Goal: Complete application form

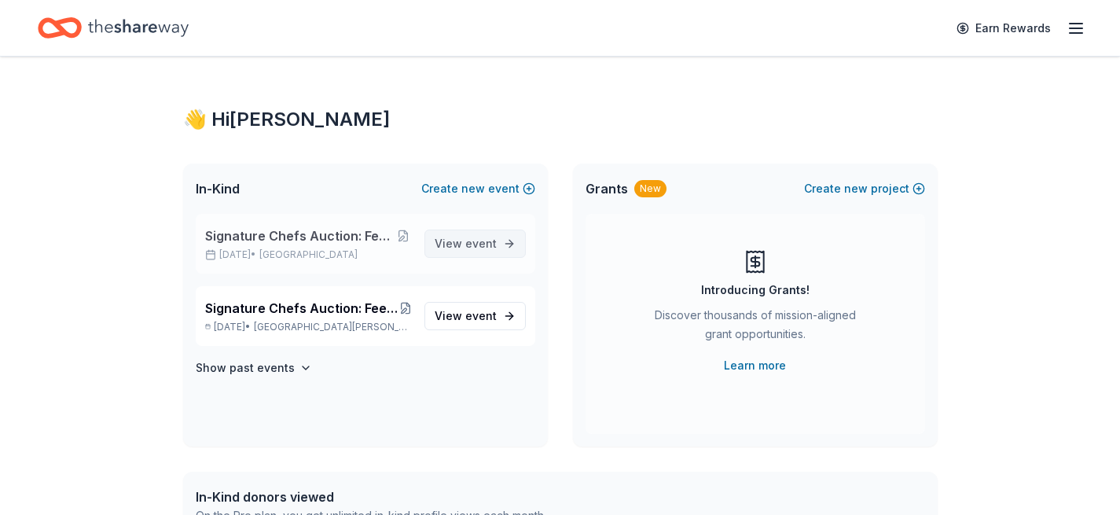
click at [453, 239] on span "View event" at bounding box center [466, 243] width 62 height 19
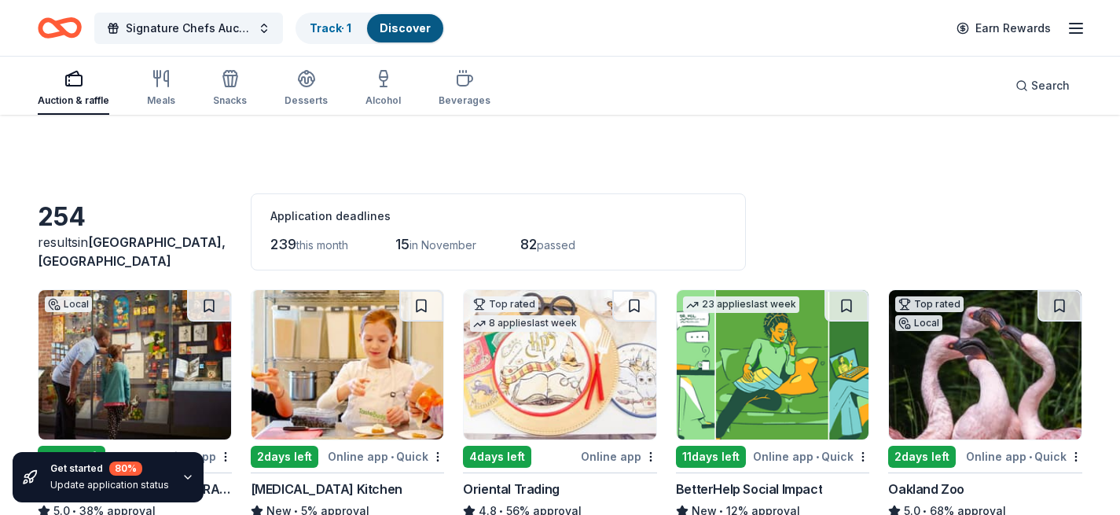
scroll to position [121, 0]
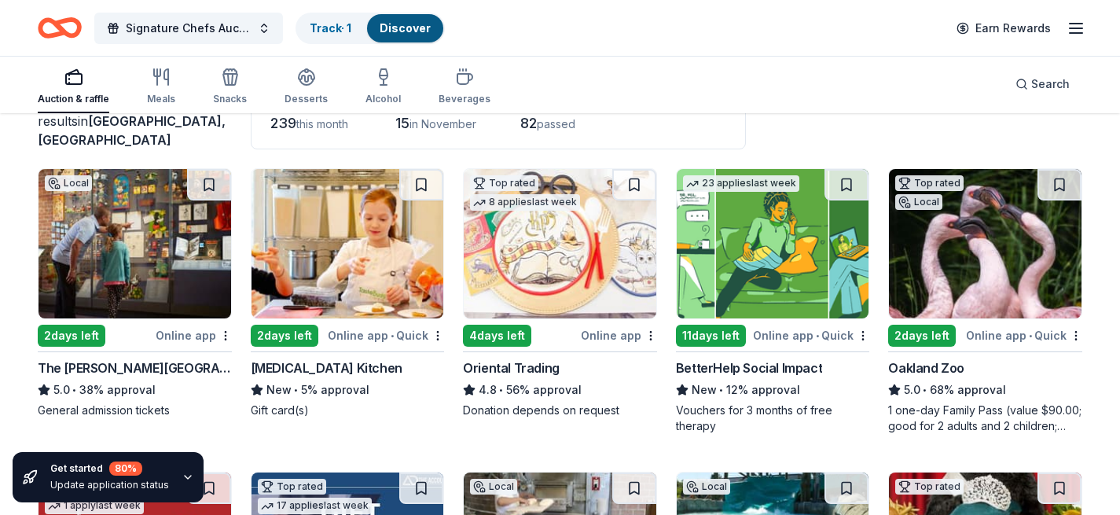
click at [302, 299] on img at bounding box center [347, 243] width 193 height 149
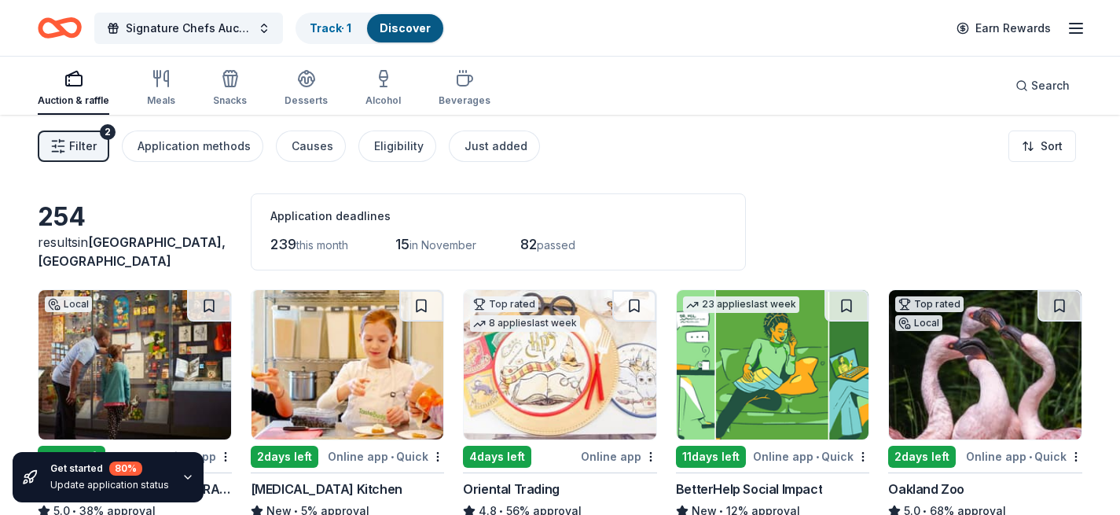
scroll to position [0, 0]
click at [77, 89] on div "Auction & raffle" at bounding box center [74, 88] width 72 height 38
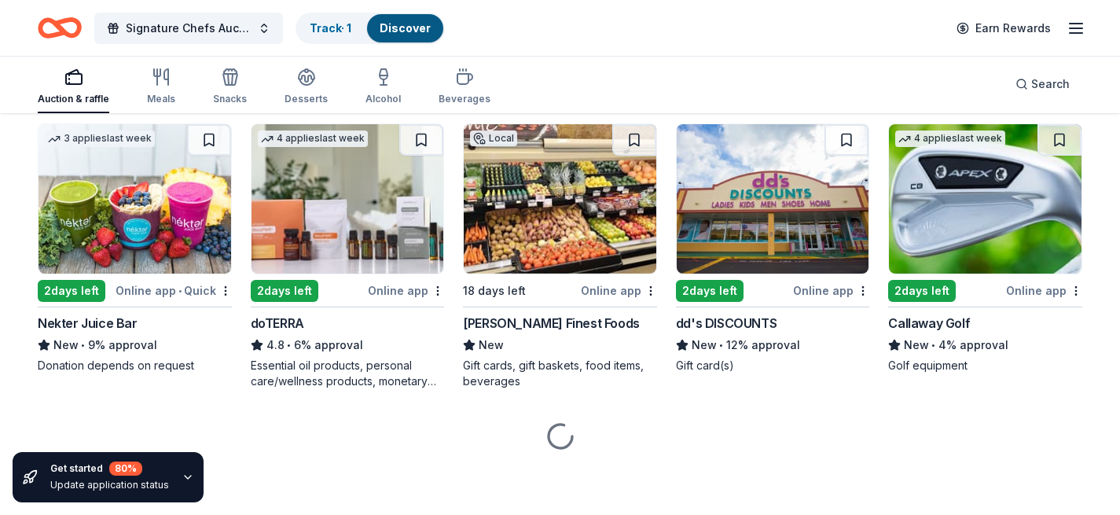
scroll to position [4109, 0]
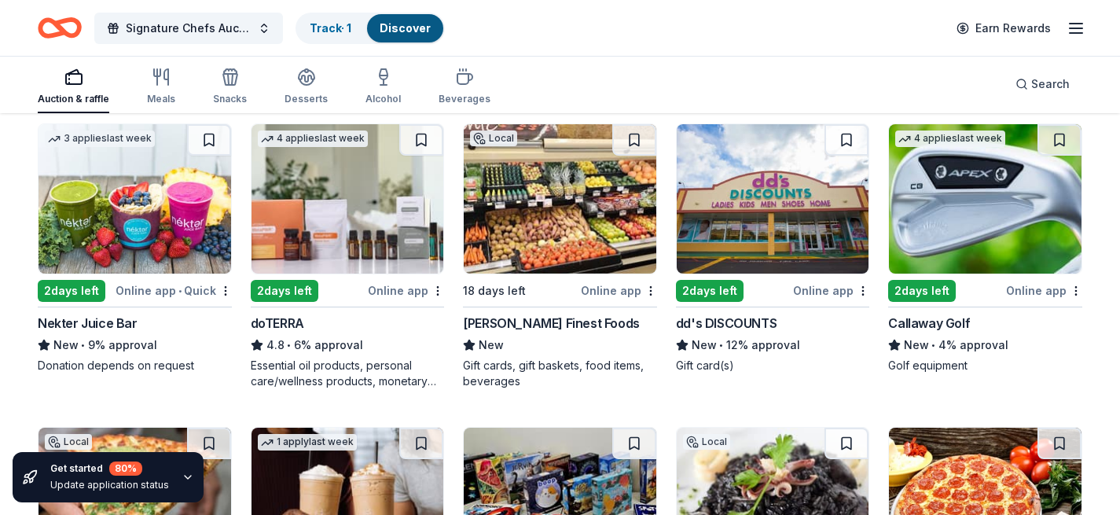
click at [955, 318] on div "Callaway Golf" at bounding box center [929, 323] width 82 height 19
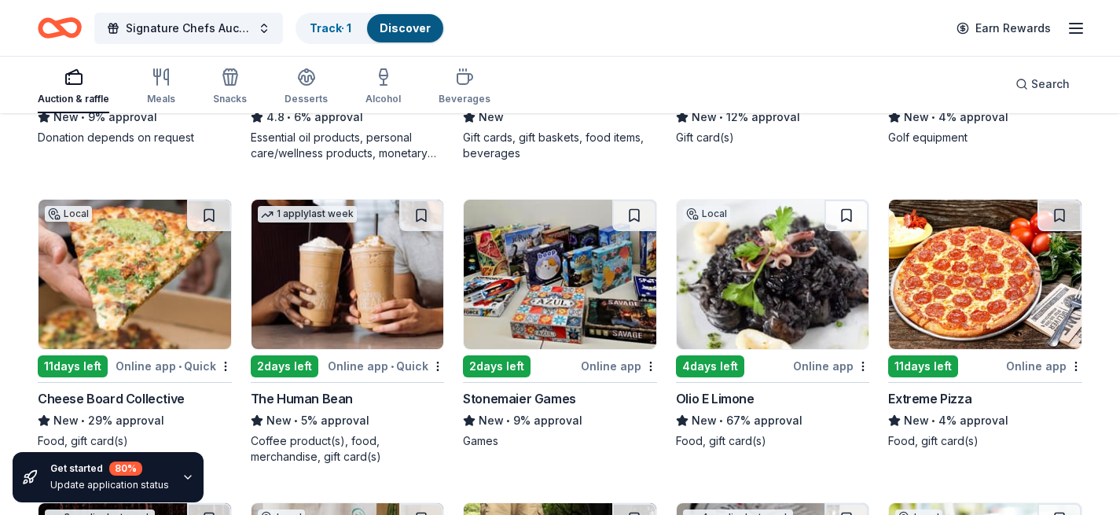
scroll to position [4338, 0]
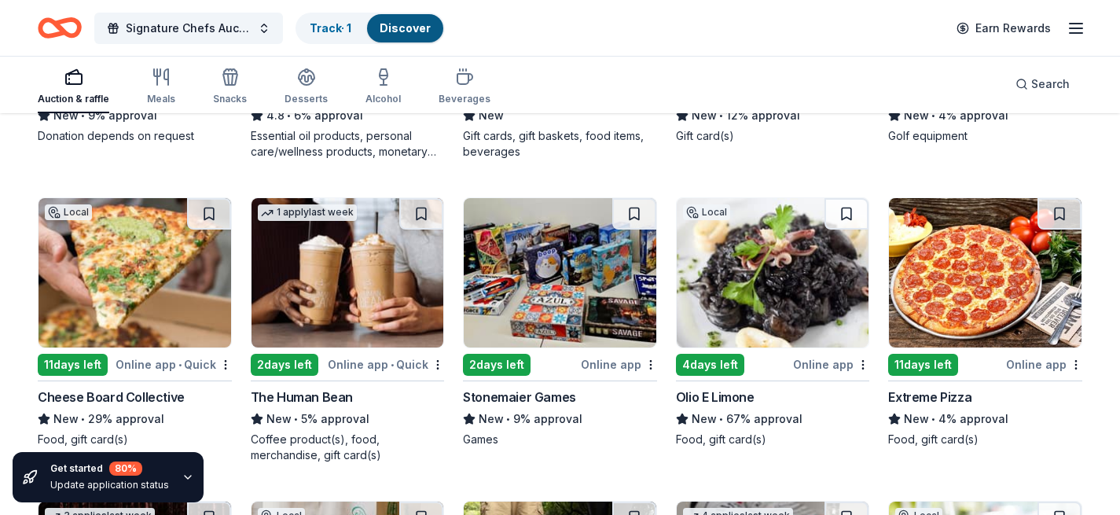
click at [541, 400] on div "Stonemaier Games" at bounding box center [519, 396] width 113 height 19
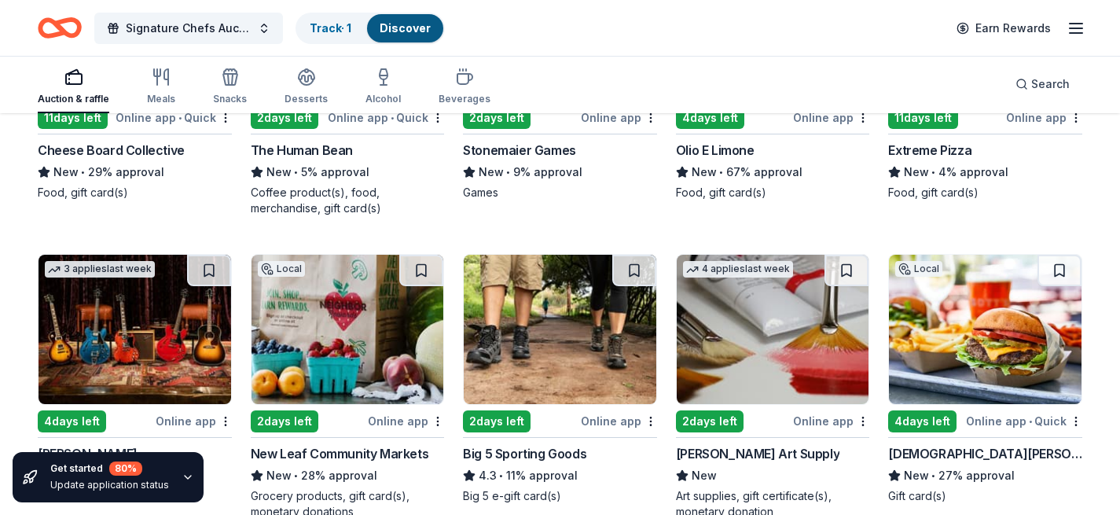
scroll to position [4590, 0]
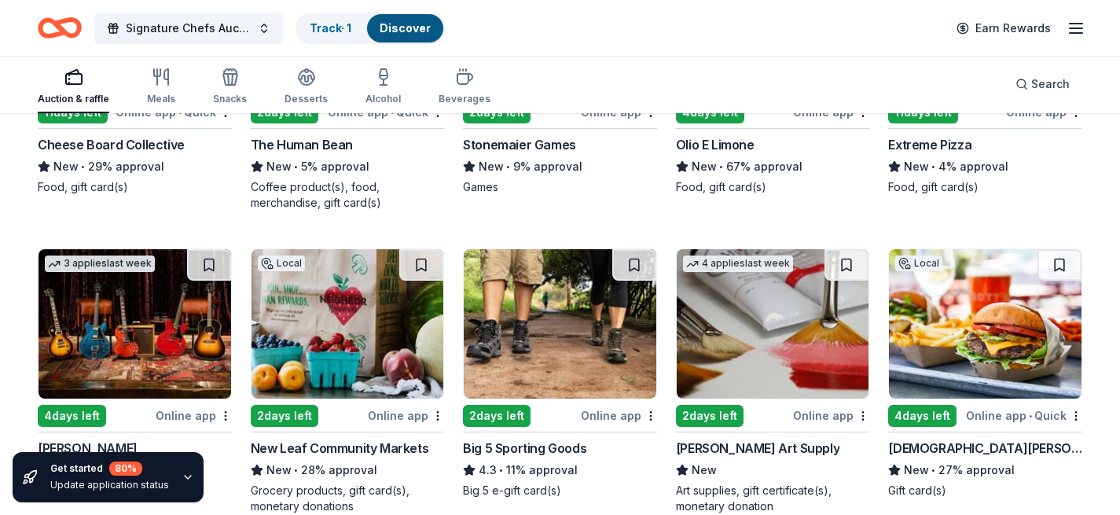
click at [732, 449] on div "Trekell Art Supply" at bounding box center [757, 447] width 163 height 19
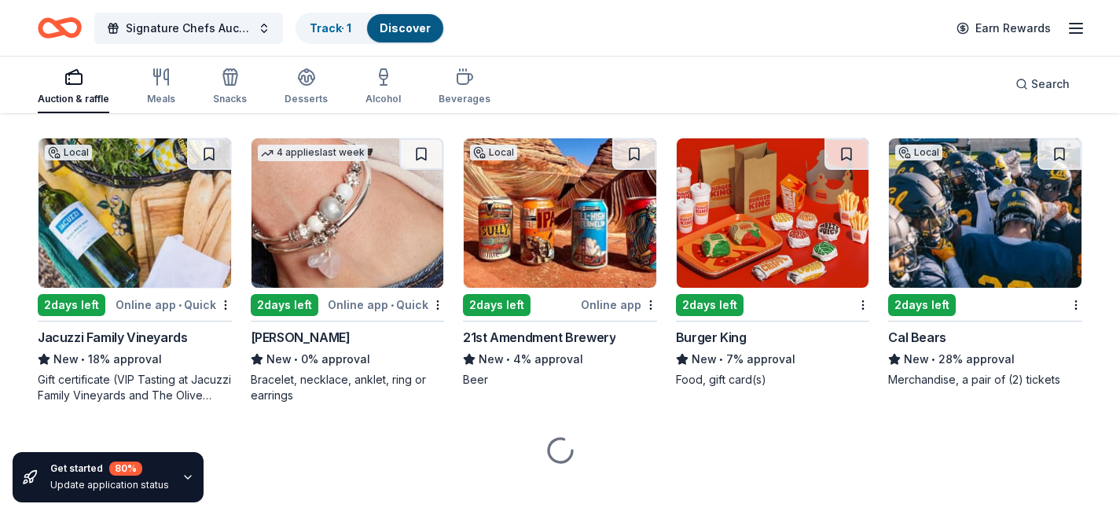
scroll to position [9489, 0]
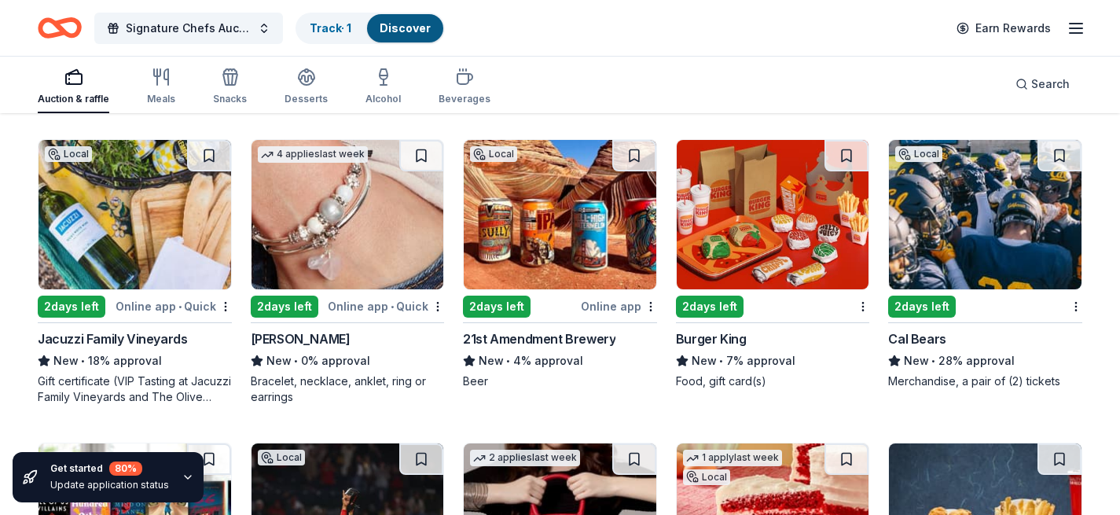
click at [304, 329] on div "Lizzy James" at bounding box center [301, 338] width 100 height 19
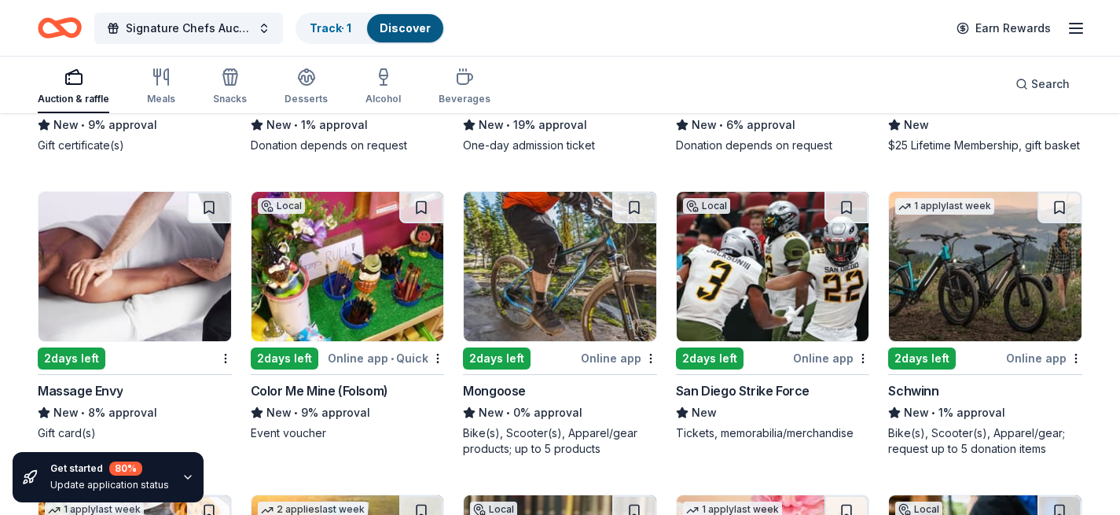
scroll to position [10321, 0]
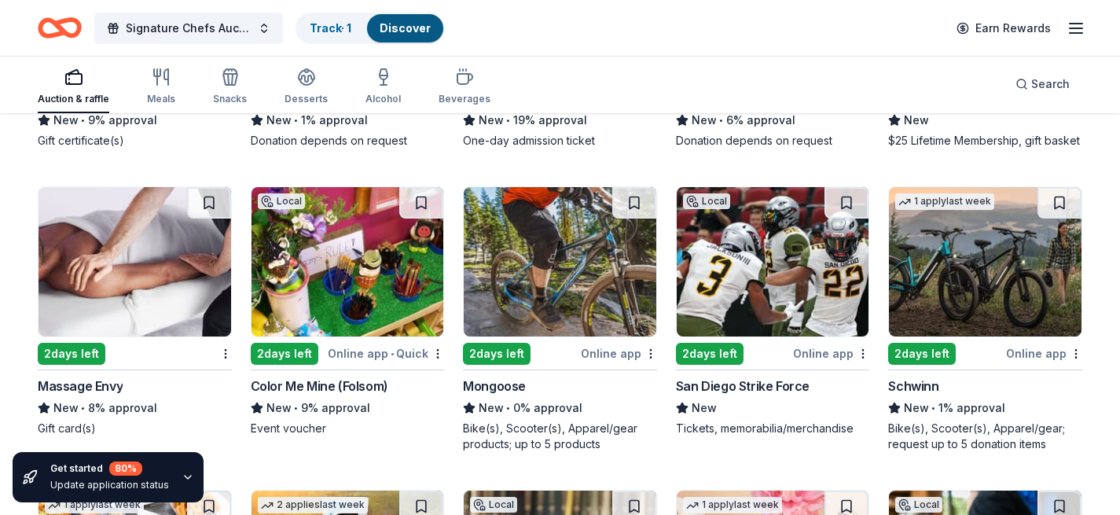
click at [938, 376] on div "Schwinn" at bounding box center [913, 385] width 50 height 19
click at [912, 376] on div "Schwinn" at bounding box center [913, 385] width 50 height 19
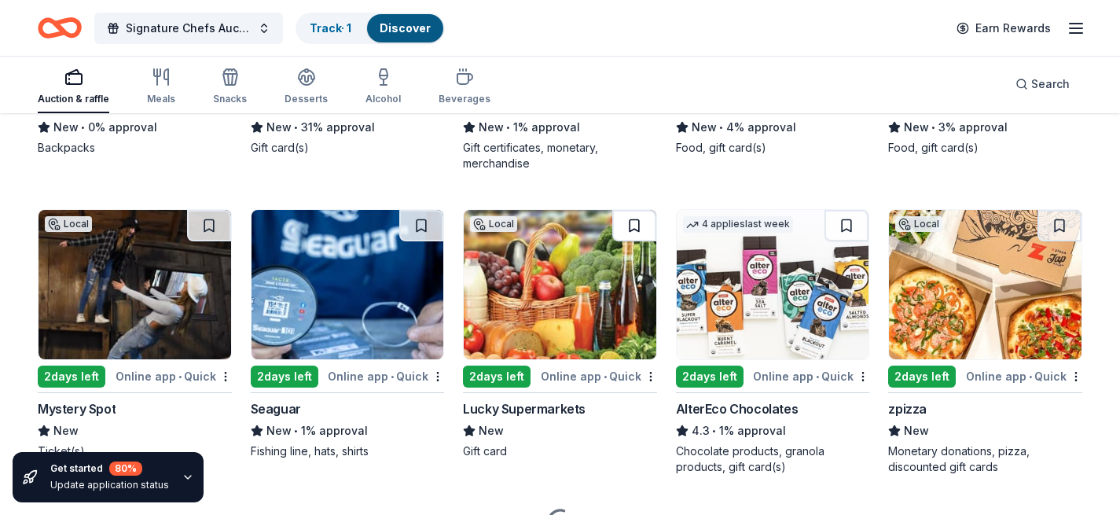
scroll to position [11210, 0]
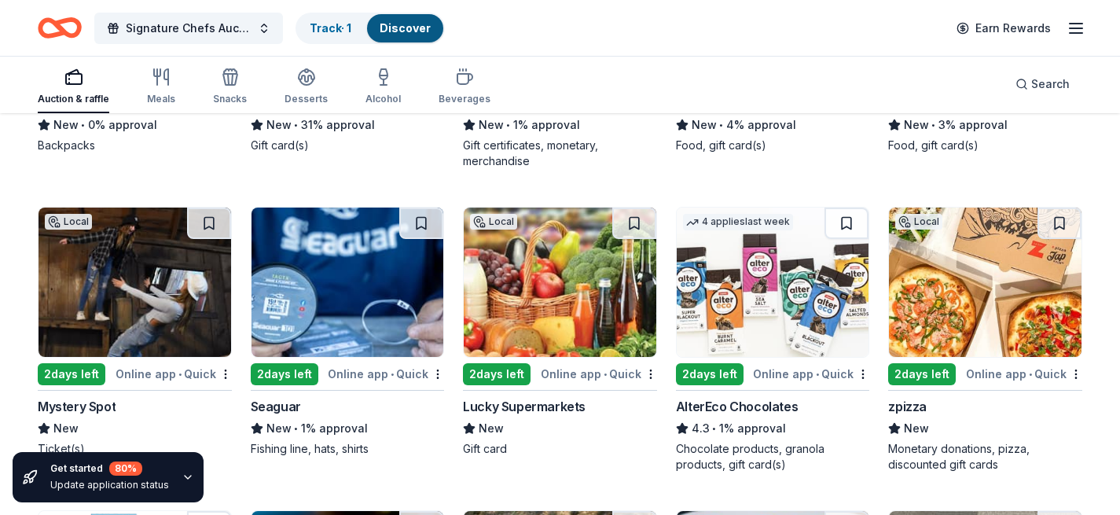
click at [112, 397] on div "Mystery Spot" at bounding box center [77, 406] width 78 height 19
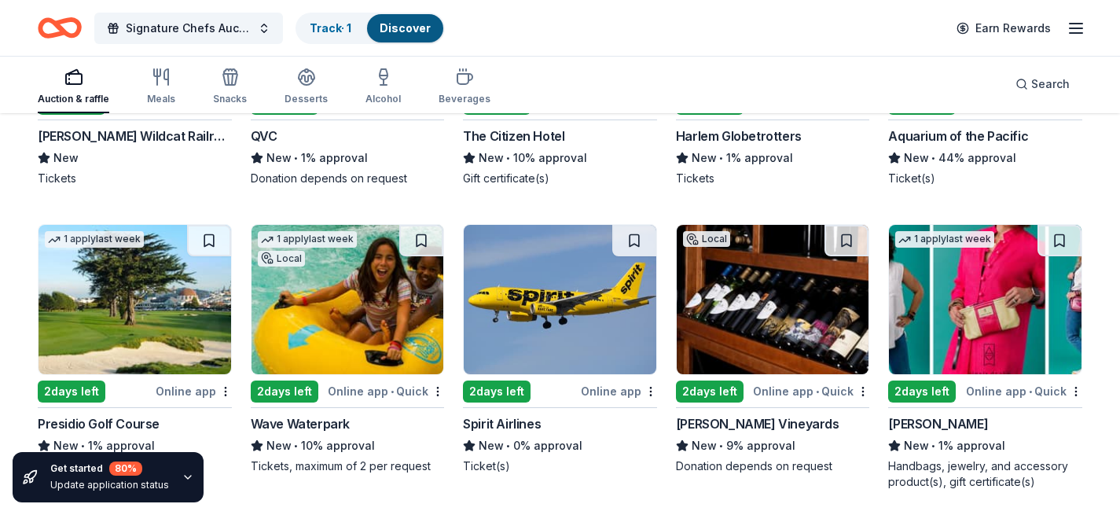
scroll to position [12103, 0]
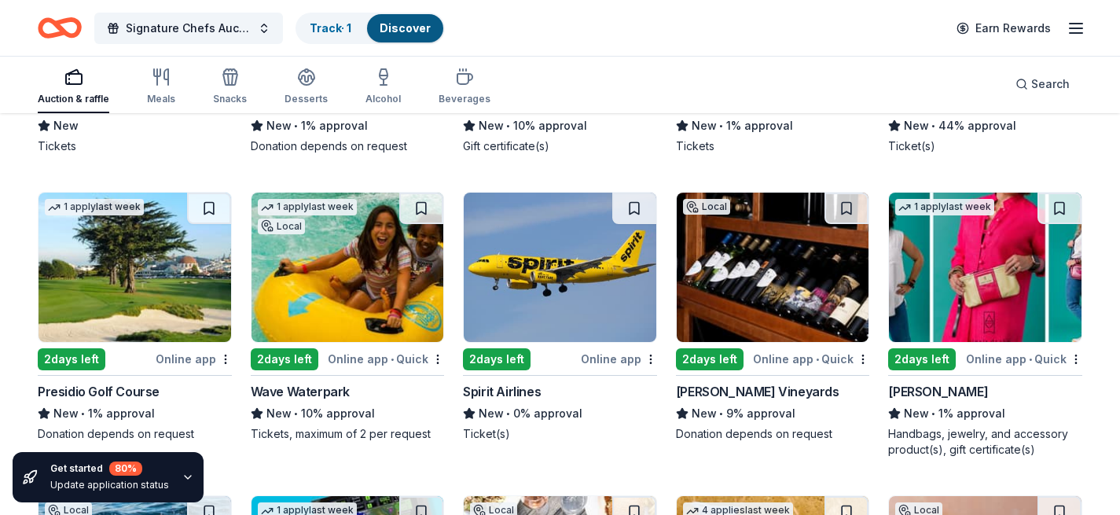
click at [544, 382] on div "Spirit Airlines" at bounding box center [560, 391] width 194 height 19
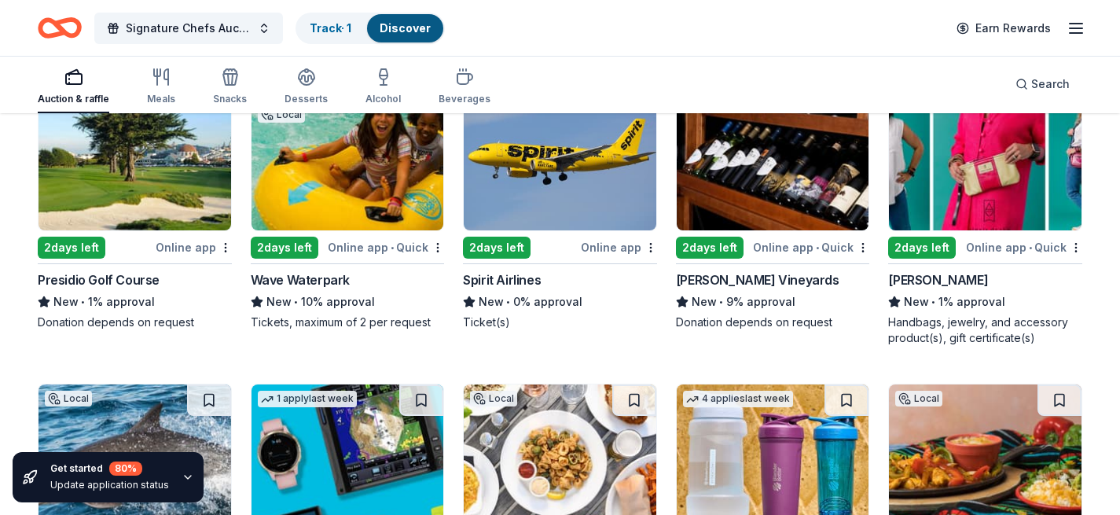
scroll to position [12188, 0]
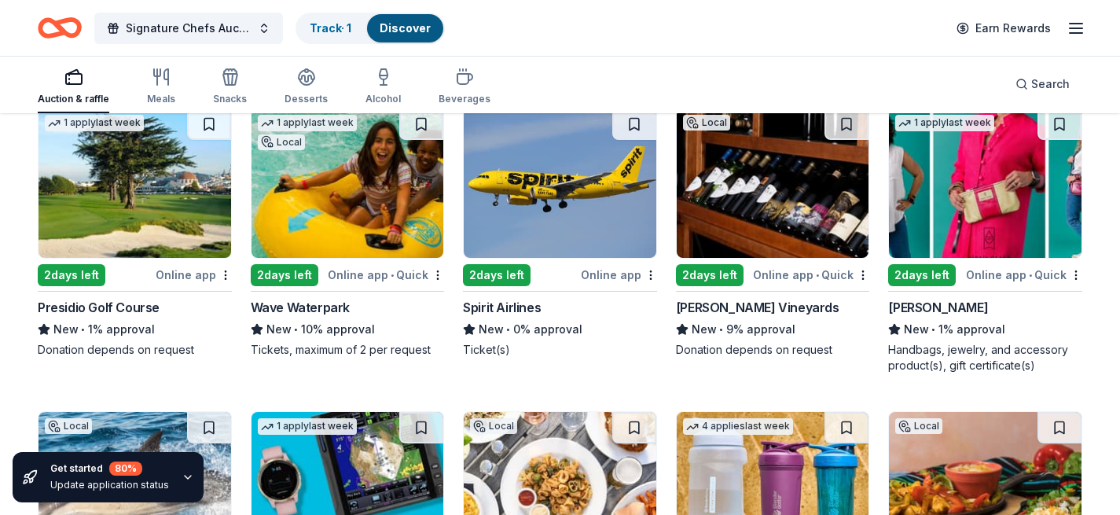
click at [901, 298] on div "[PERSON_NAME]" at bounding box center [938, 307] width 100 height 19
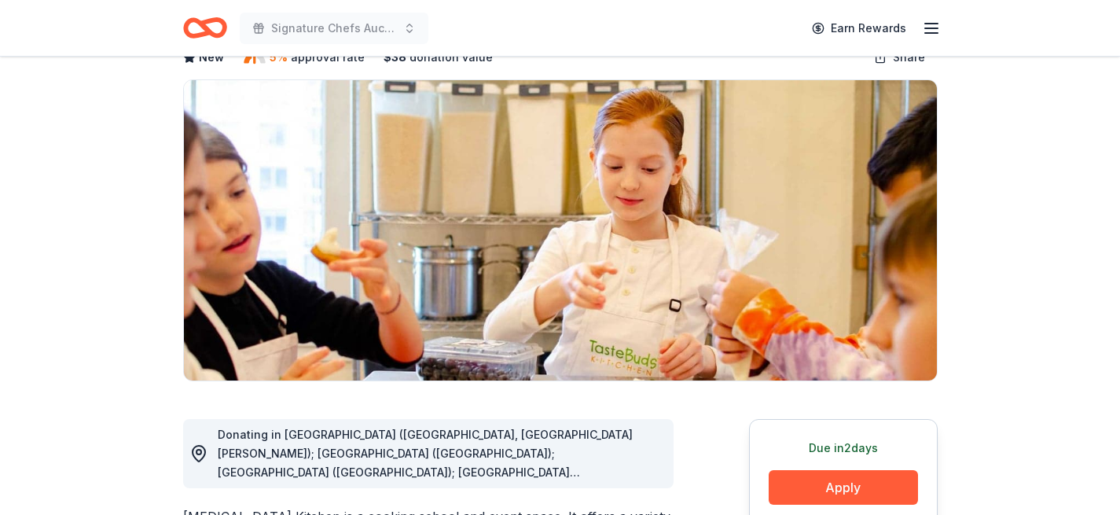
scroll to position [145, 0]
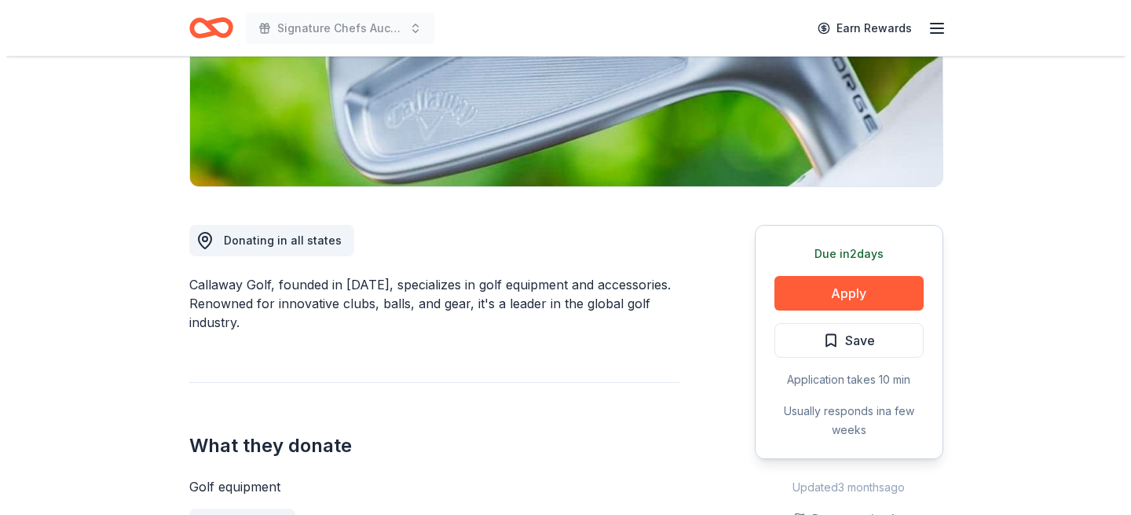
scroll to position [289, 0]
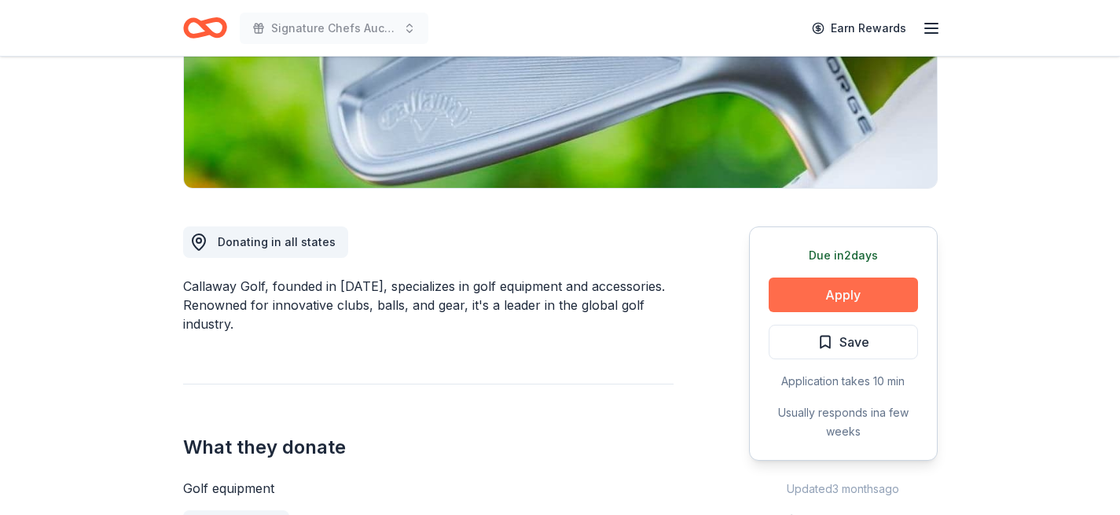
click at [793, 294] on button "Apply" at bounding box center [842, 294] width 149 height 35
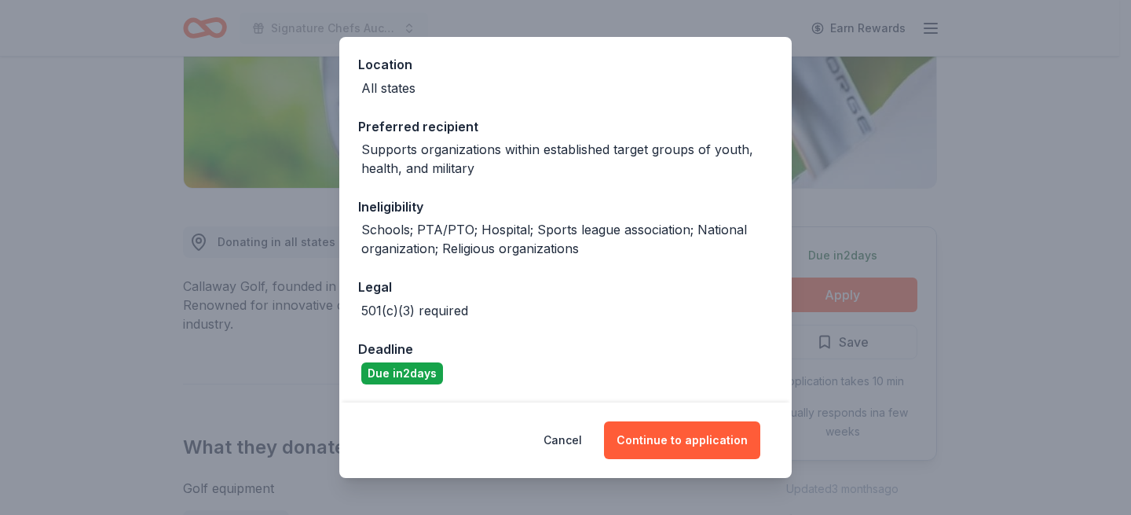
scroll to position [171, 0]
click at [675, 435] on button "Continue to application" at bounding box center [682, 440] width 156 height 38
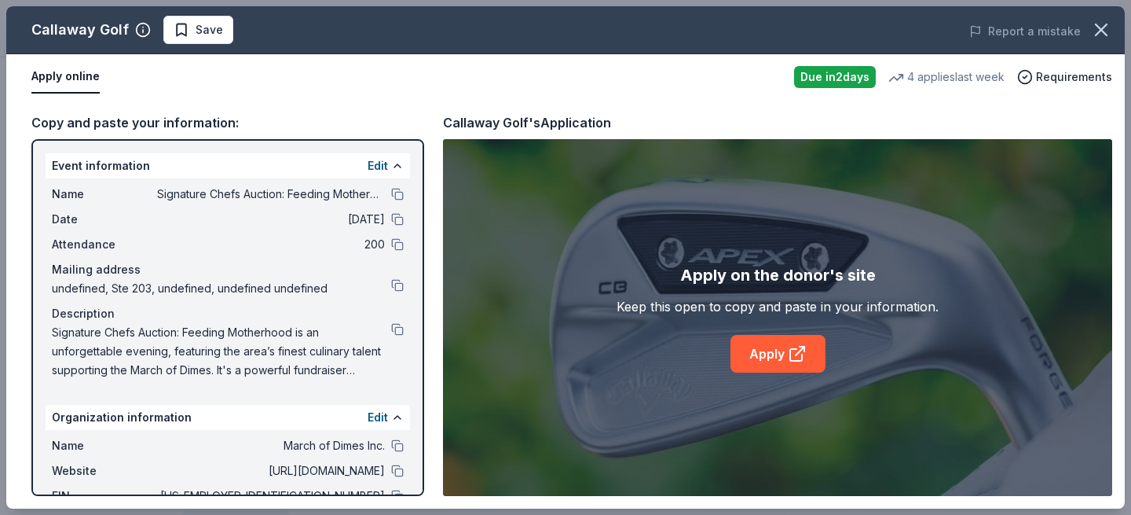
click at [251, 285] on span "undefined, Ste 203, undefined, undefined undefined" at bounding box center [221, 288] width 339 height 19
click at [391, 286] on button at bounding box center [397, 285] width 13 height 13
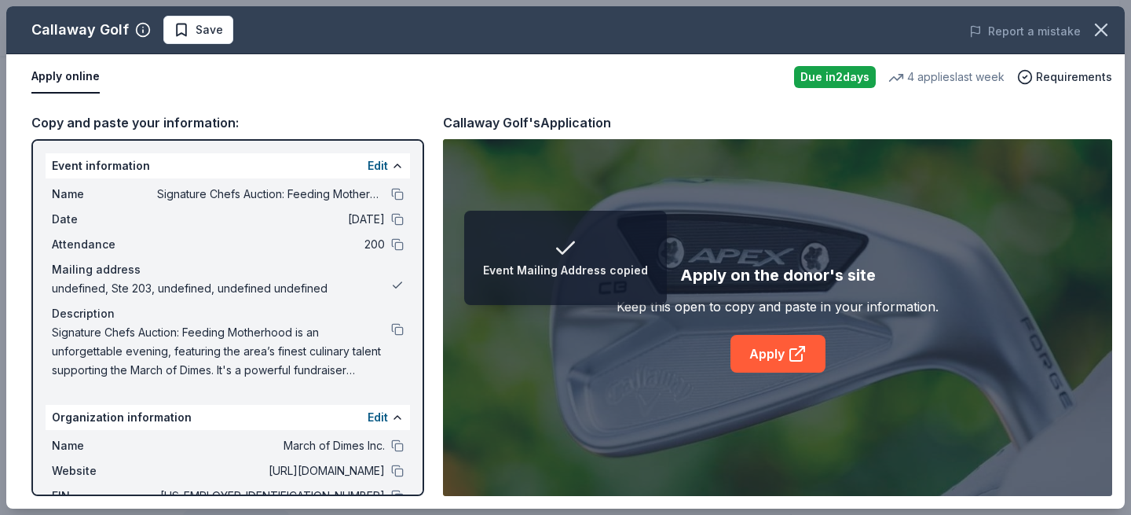
click at [391, 288] on button at bounding box center [397, 285] width 13 height 13
click at [90, 276] on div "Mailing address" at bounding box center [228, 269] width 352 height 19
click at [368, 163] on button "Edit" at bounding box center [378, 165] width 20 height 19
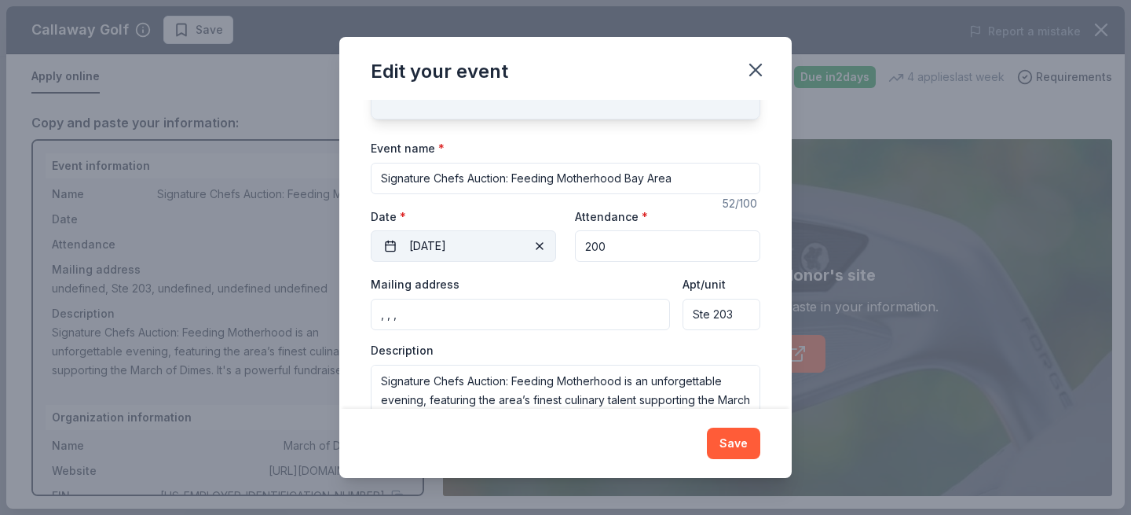
scroll to position [96, 0]
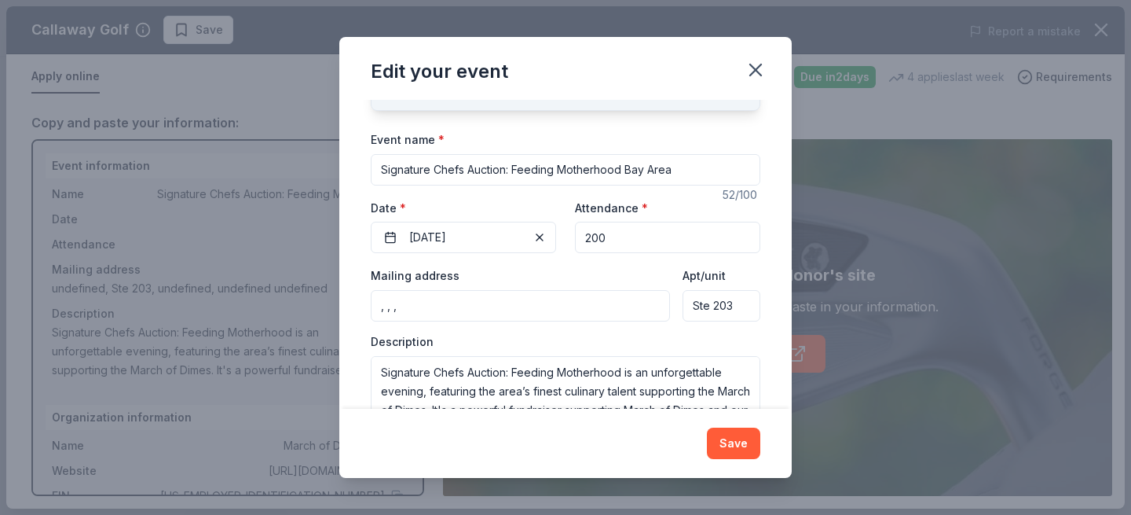
click at [470, 311] on input ", , ," at bounding box center [520, 305] width 299 height 31
type input ","
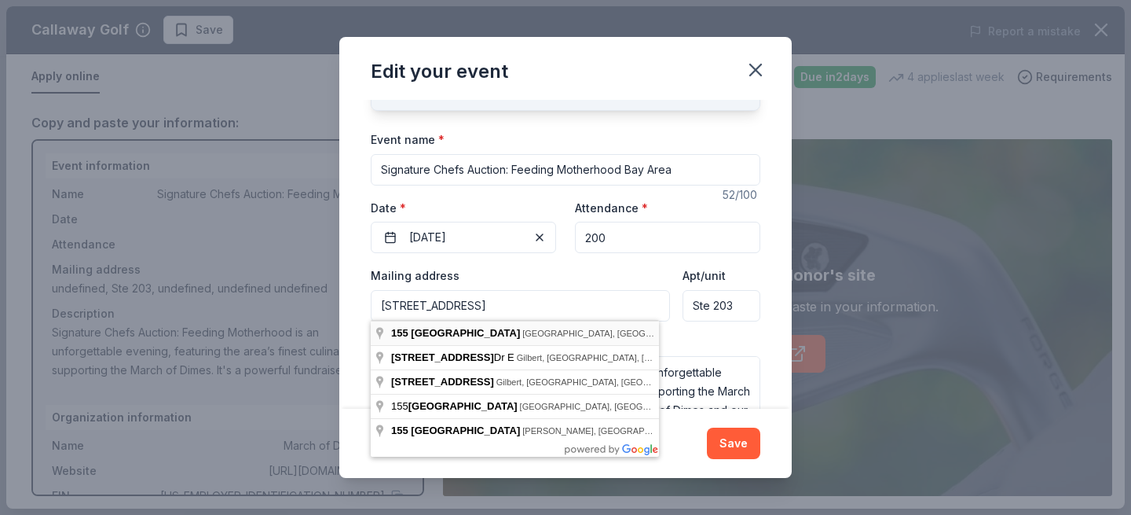
type input "155 North Lakeview Boulevard, Chandler, AZ, 85225"
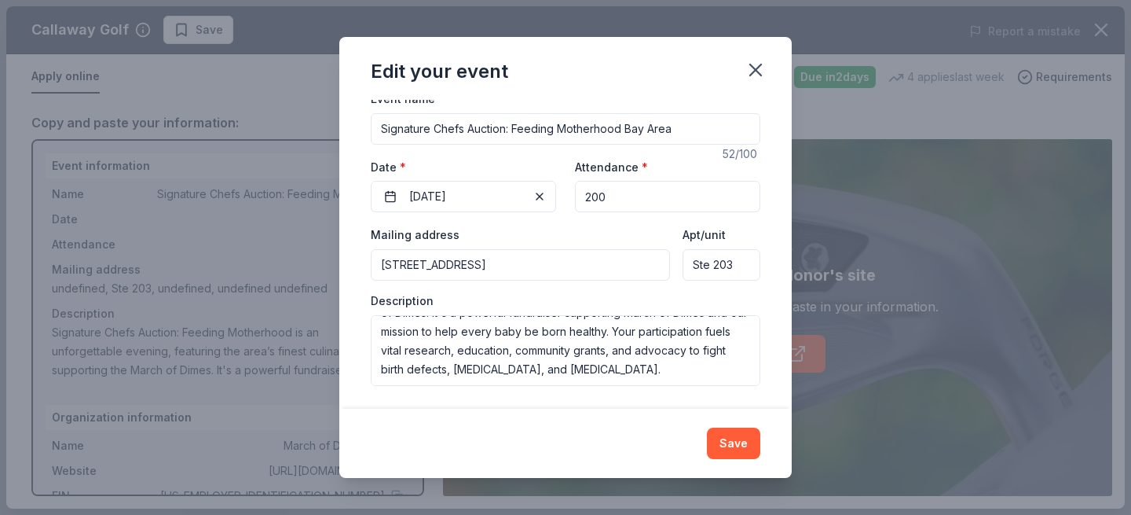
scroll to position [75, 0]
click at [726, 436] on button "Save" at bounding box center [733, 442] width 53 height 31
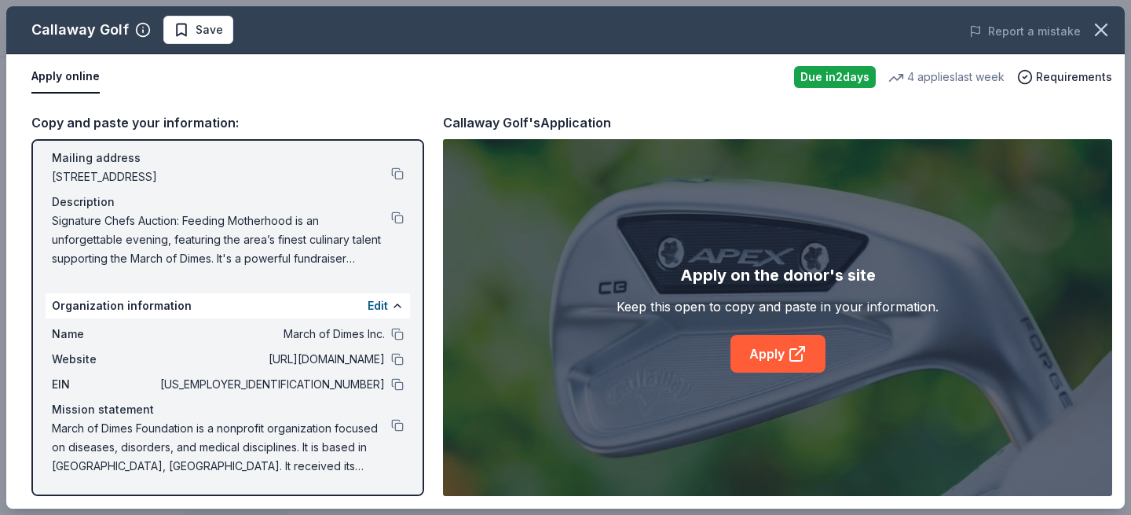
scroll to position [112, 0]
click at [769, 346] on link "Apply" at bounding box center [778, 354] width 95 height 38
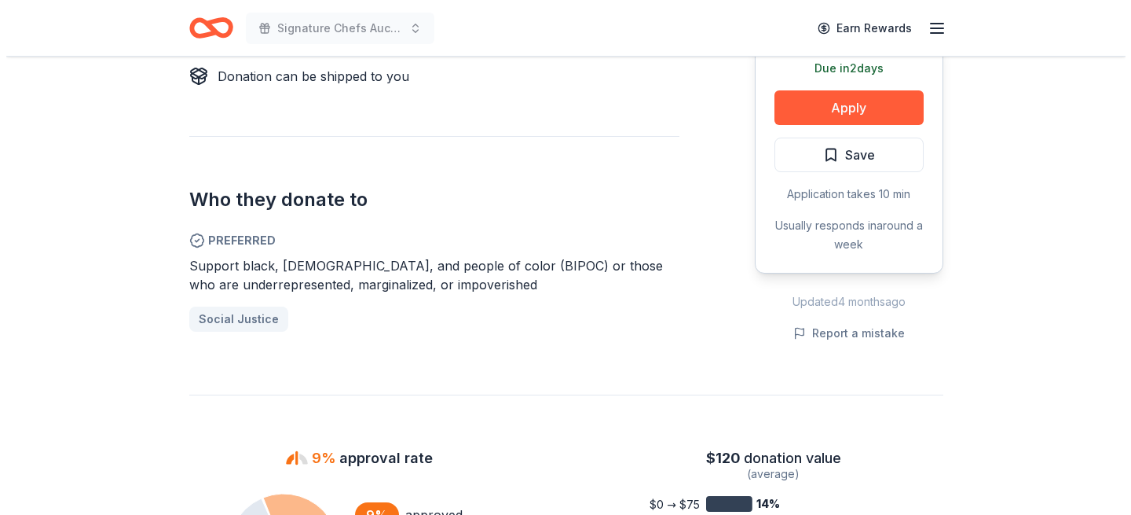
scroll to position [688, 0]
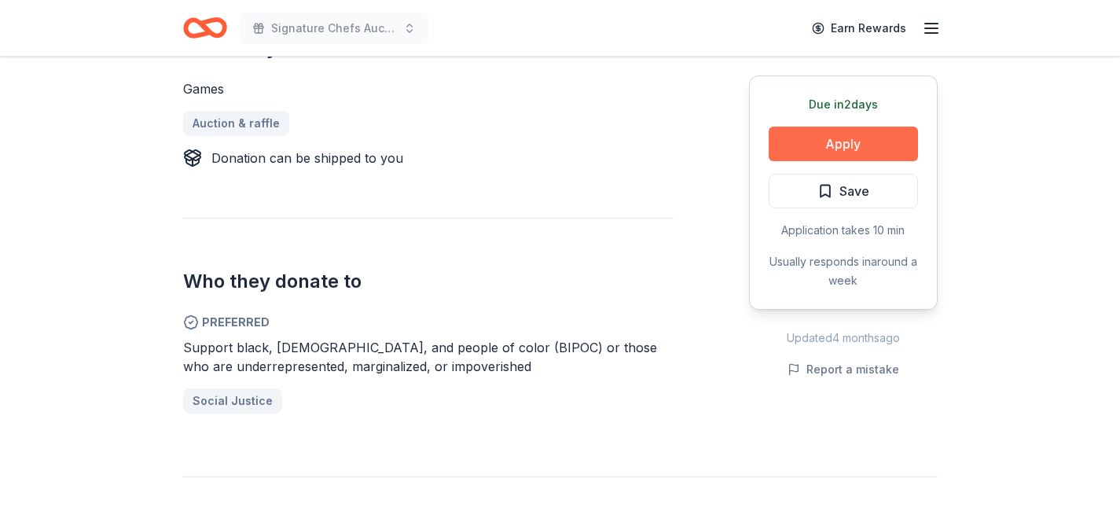
click at [847, 133] on button "Apply" at bounding box center [842, 144] width 149 height 35
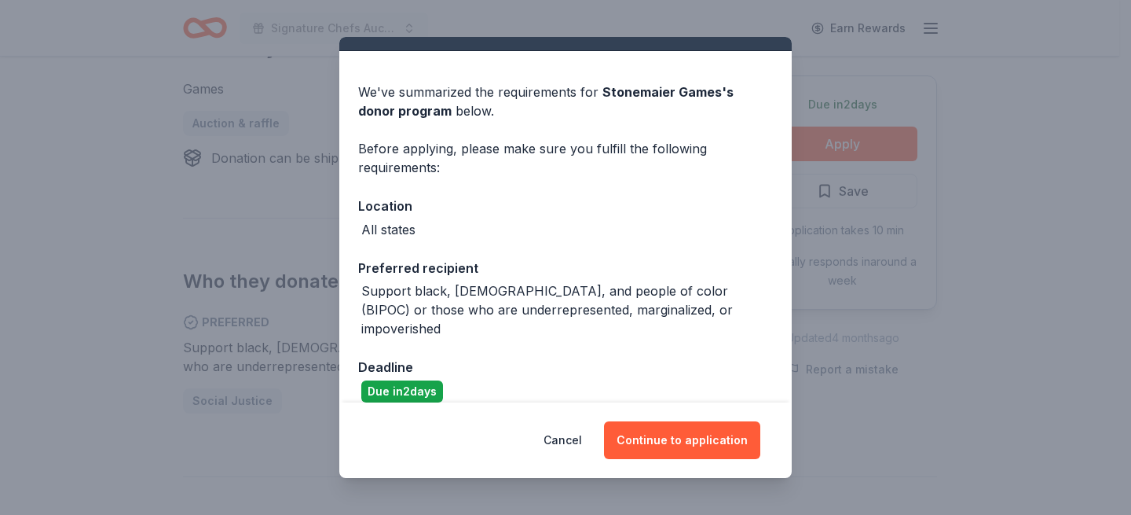
scroll to position [30, 0]
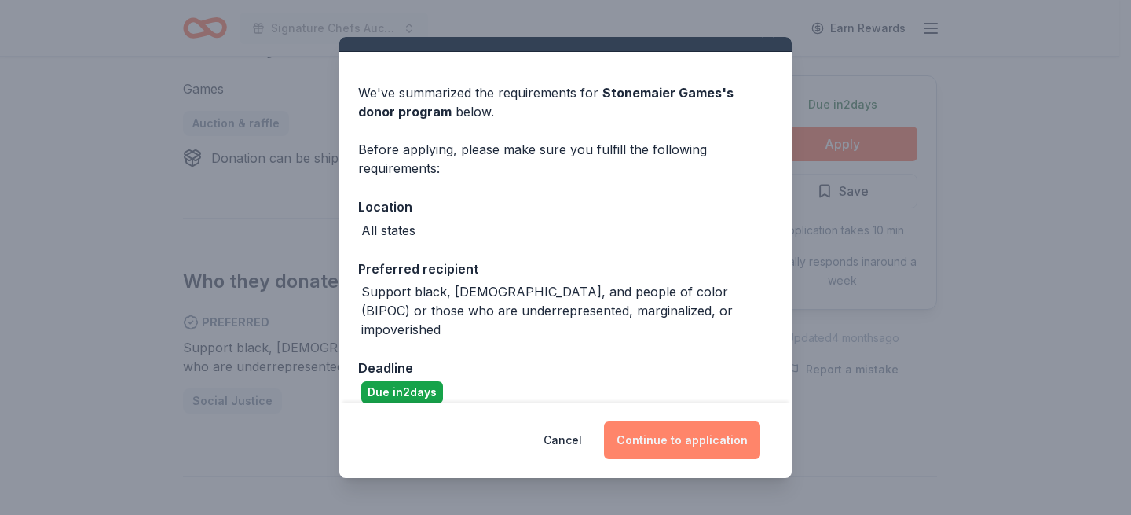
click at [673, 435] on button "Continue to application" at bounding box center [682, 440] width 156 height 38
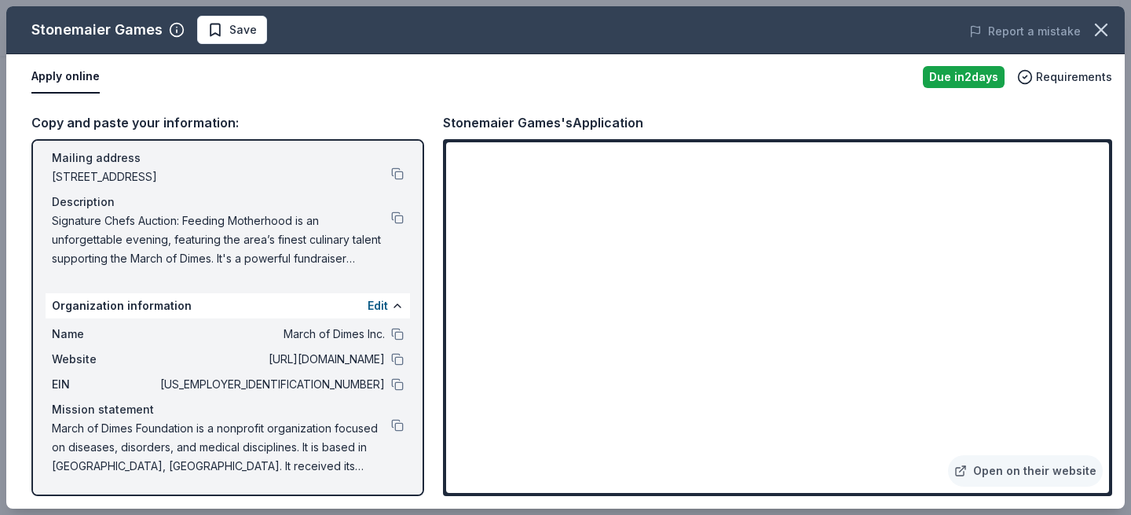
scroll to position [112, 0]
click at [1004, 471] on link "Open on their website" at bounding box center [1025, 470] width 155 height 31
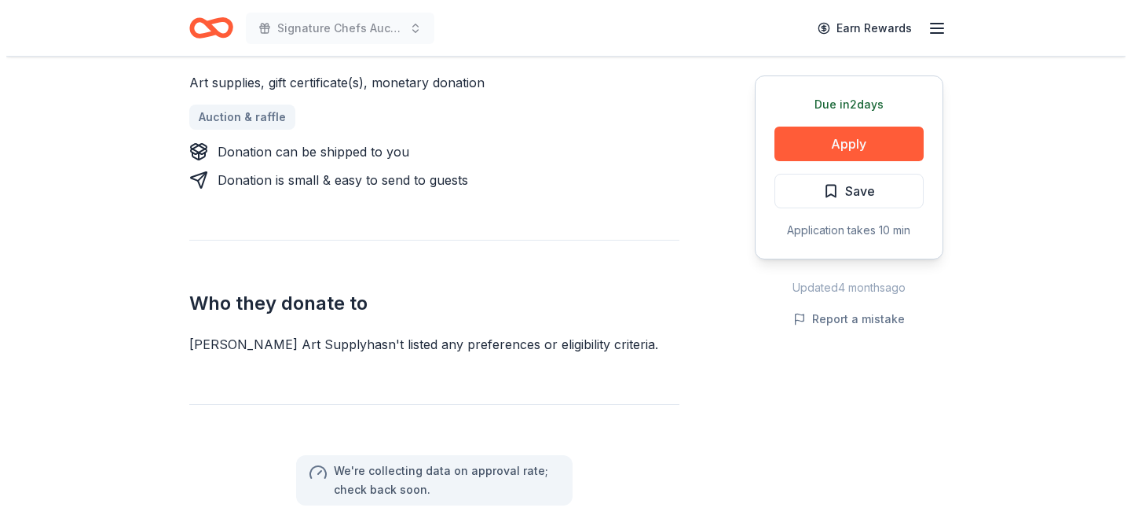
scroll to position [743, 0]
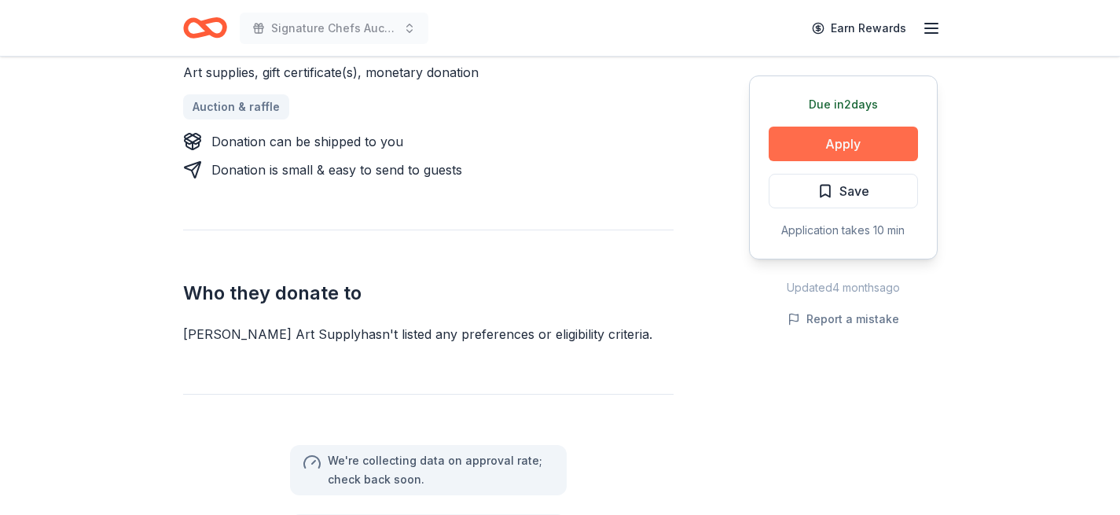
click at [826, 138] on button "Apply" at bounding box center [842, 144] width 149 height 35
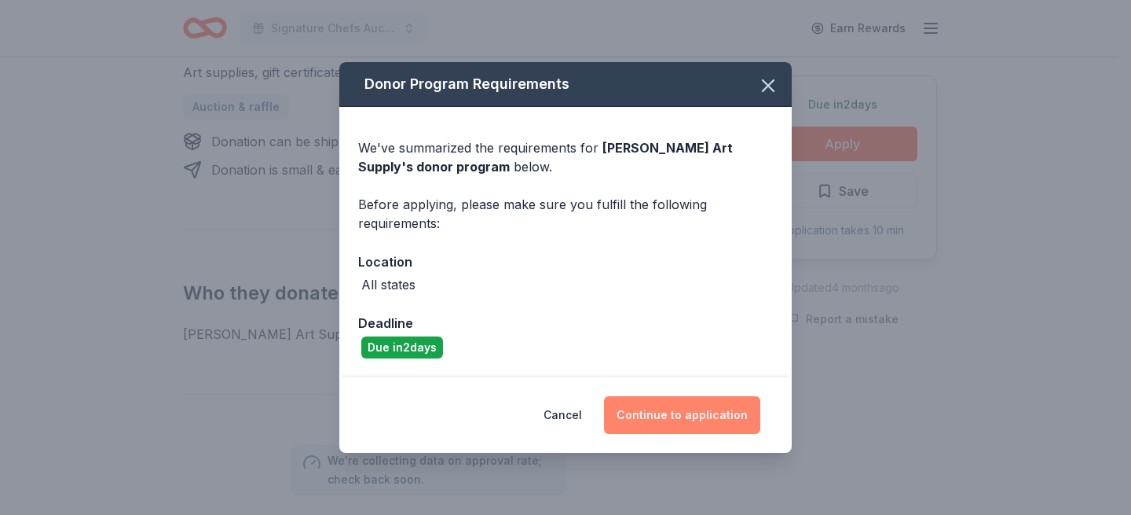
click at [658, 412] on button "Continue to application" at bounding box center [682, 415] width 156 height 38
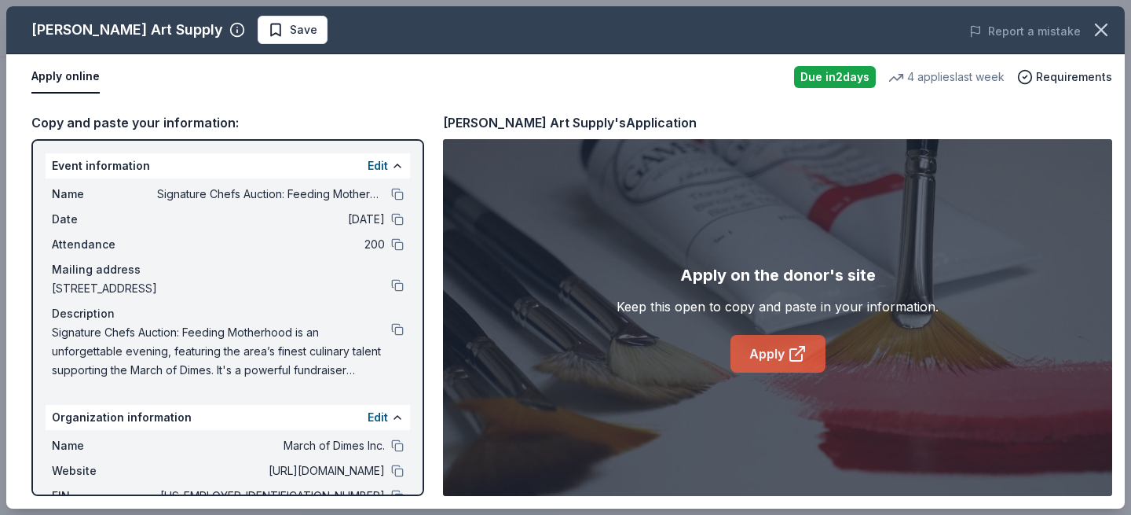
click at [759, 341] on link "Apply" at bounding box center [778, 354] width 95 height 38
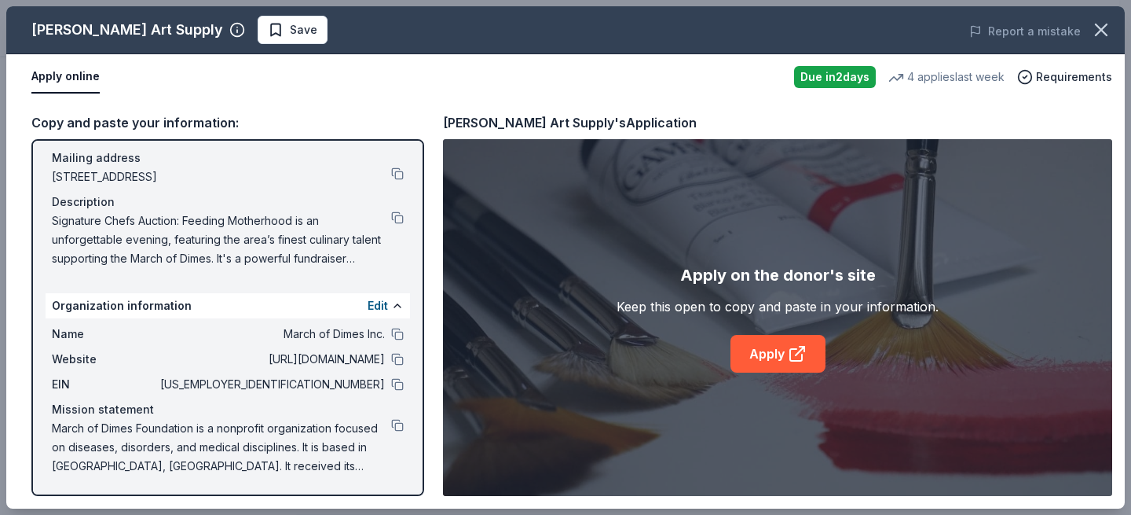
scroll to position [112, 0]
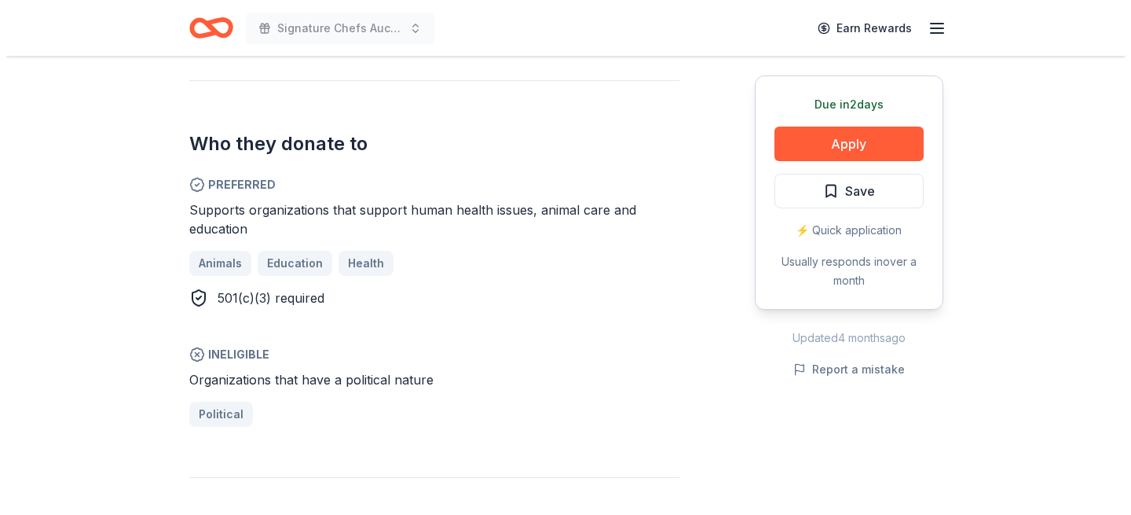
scroll to position [825, 0]
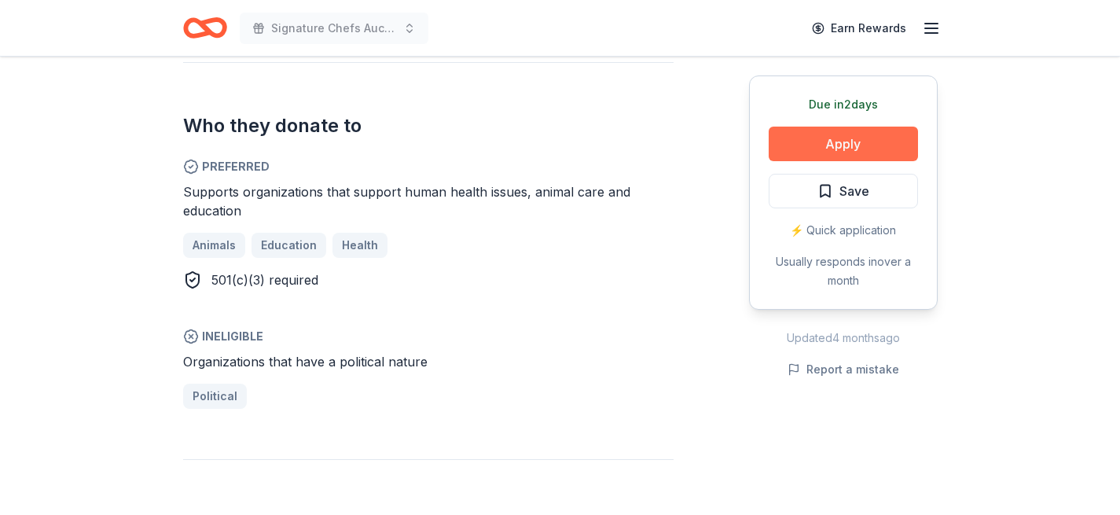
click at [785, 147] on button "Apply" at bounding box center [842, 144] width 149 height 35
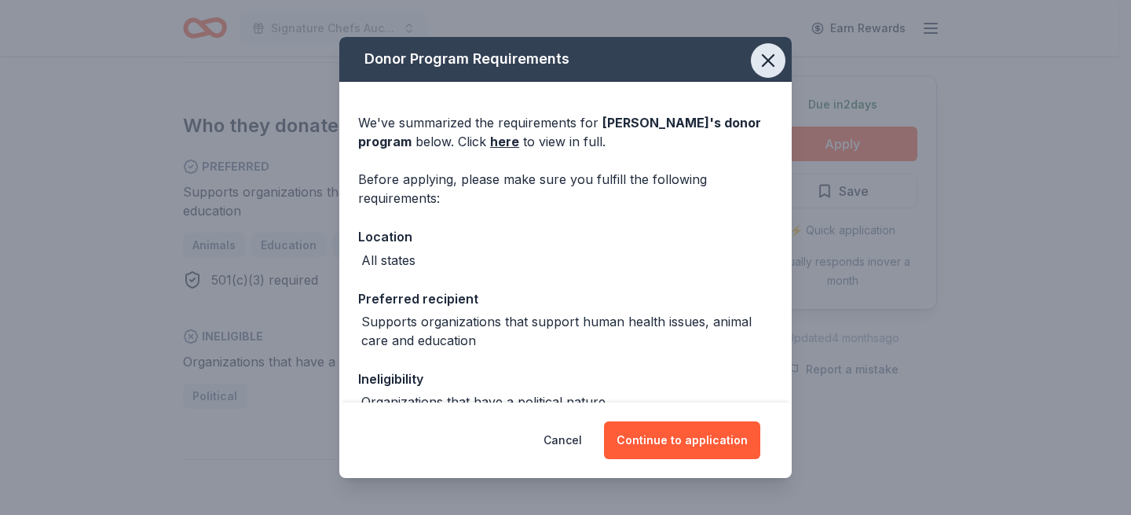
click at [751, 65] on button "button" at bounding box center [768, 60] width 35 height 35
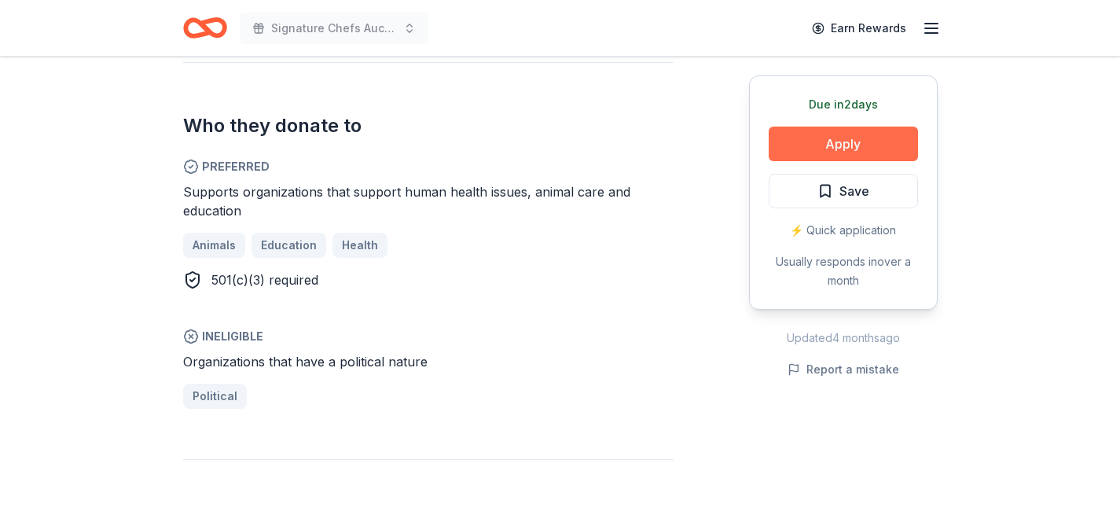
click at [785, 145] on button "Apply" at bounding box center [842, 144] width 149 height 35
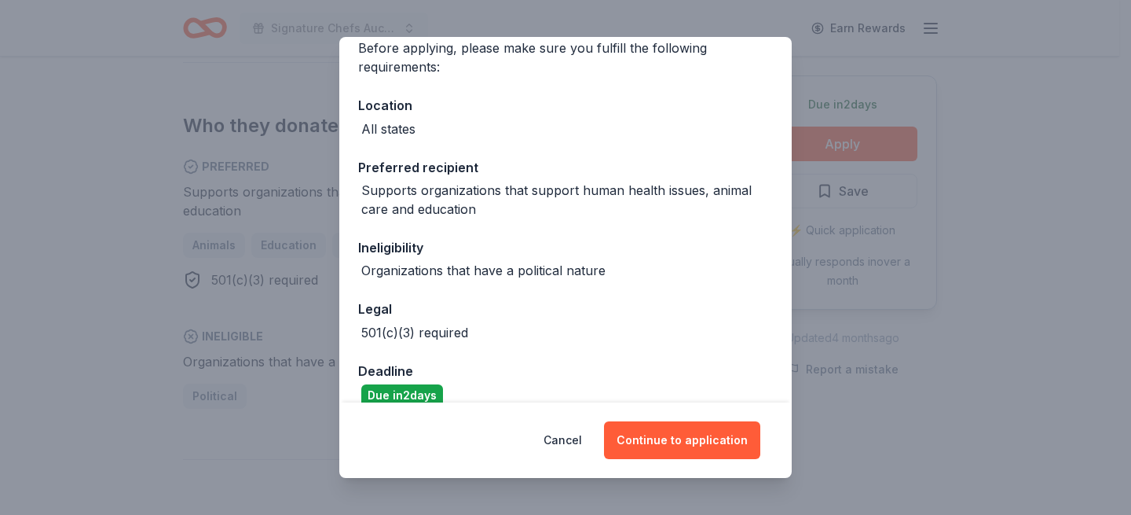
scroll to position [149, 0]
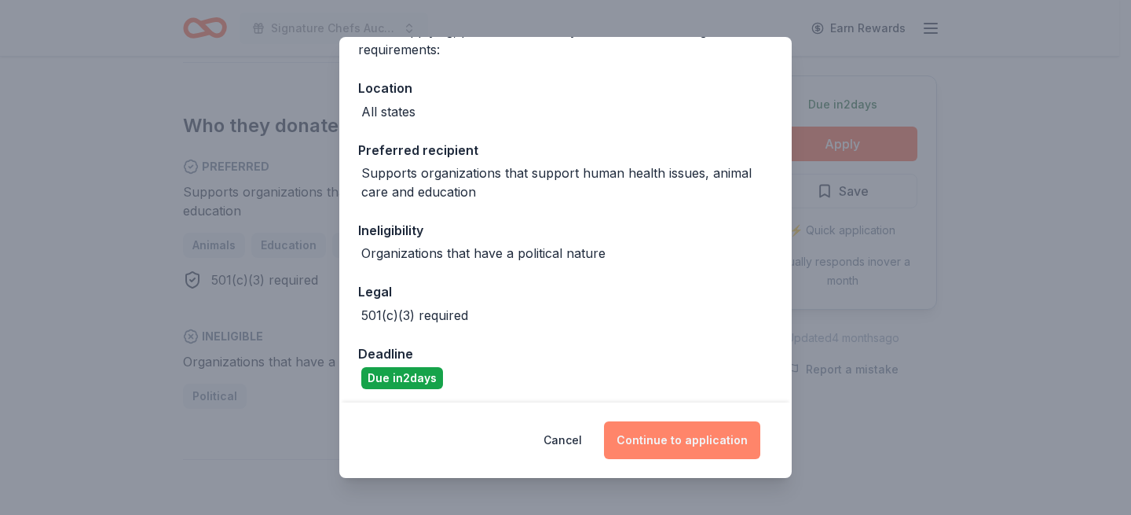
click at [655, 433] on button "Continue to application" at bounding box center [682, 440] width 156 height 38
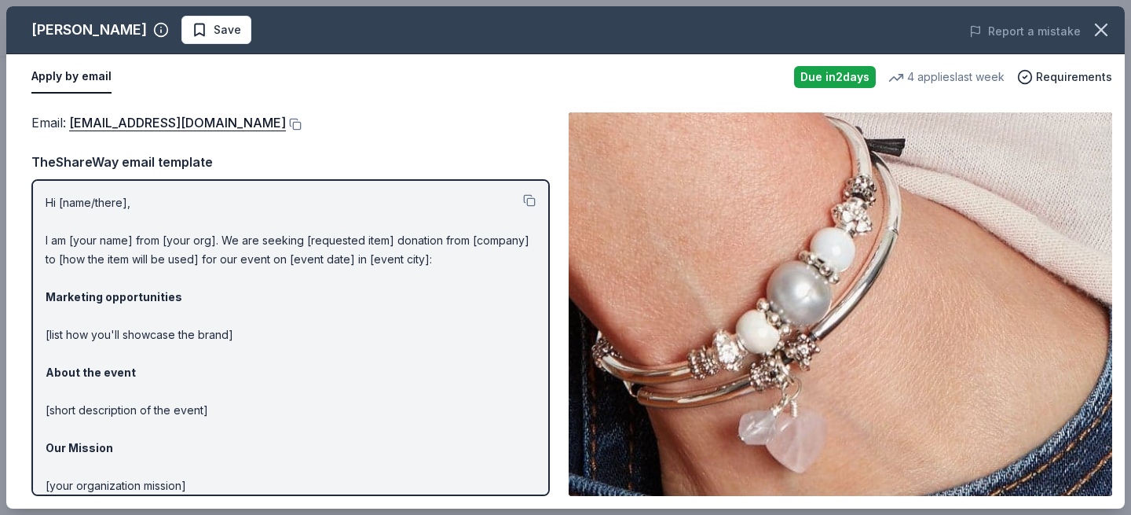
scroll to position [0, 0]
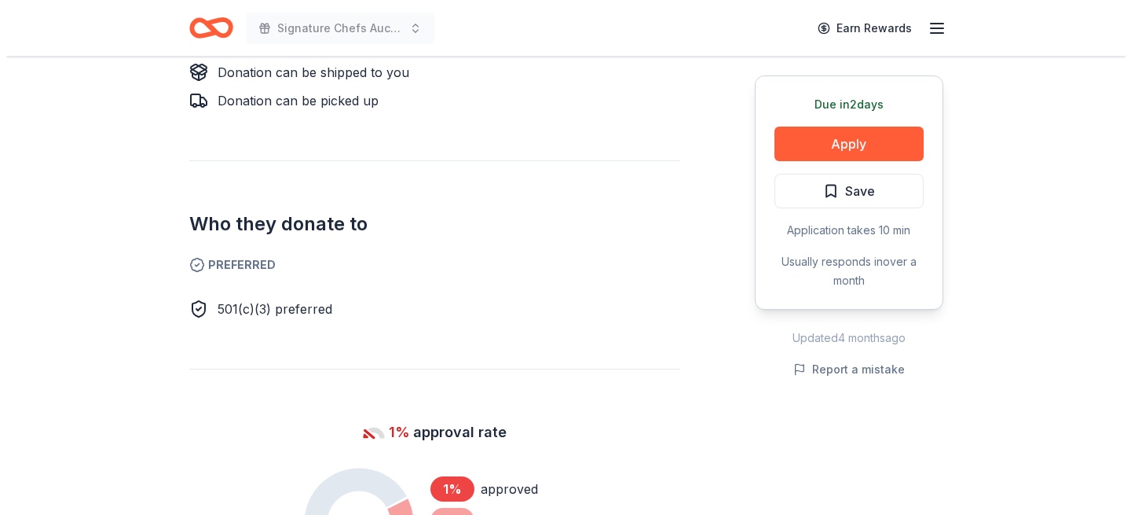
scroll to position [784, 0]
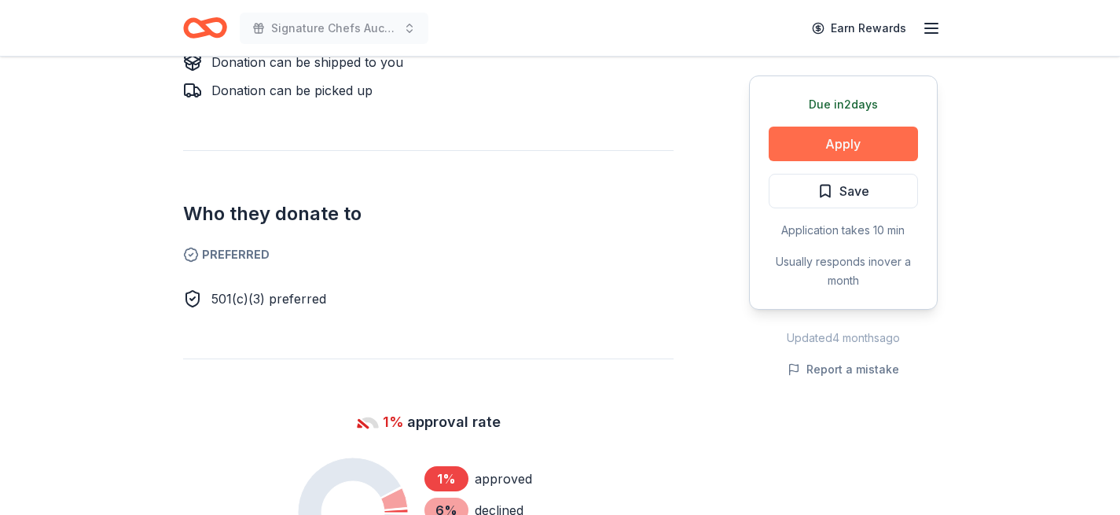
click at [814, 137] on button "Apply" at bounding box center [842, 144] width 149 height 35
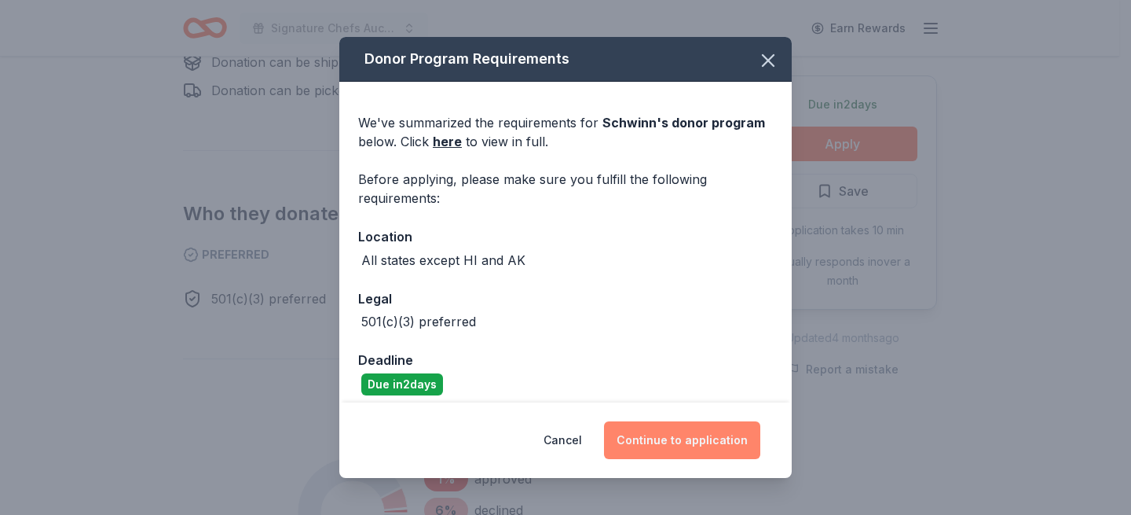
click at [667, 437] on button "Continue to application" at bounding box center [682, 440] width 156 height 38
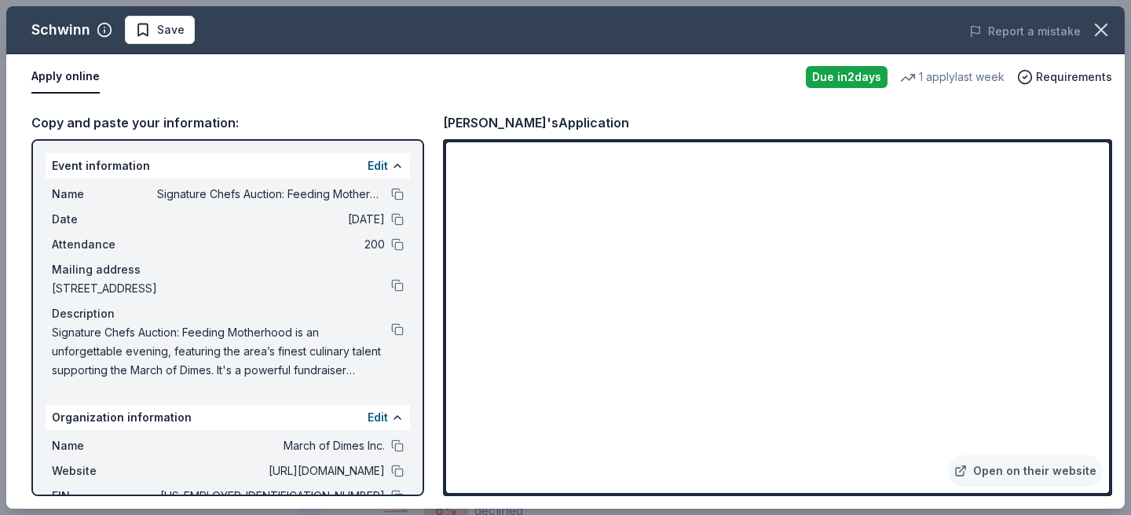
scroll to position [0, 0]
click at [987, 468] on link "Open on their website" at bounding box center [1025, 470] width 155 height 31
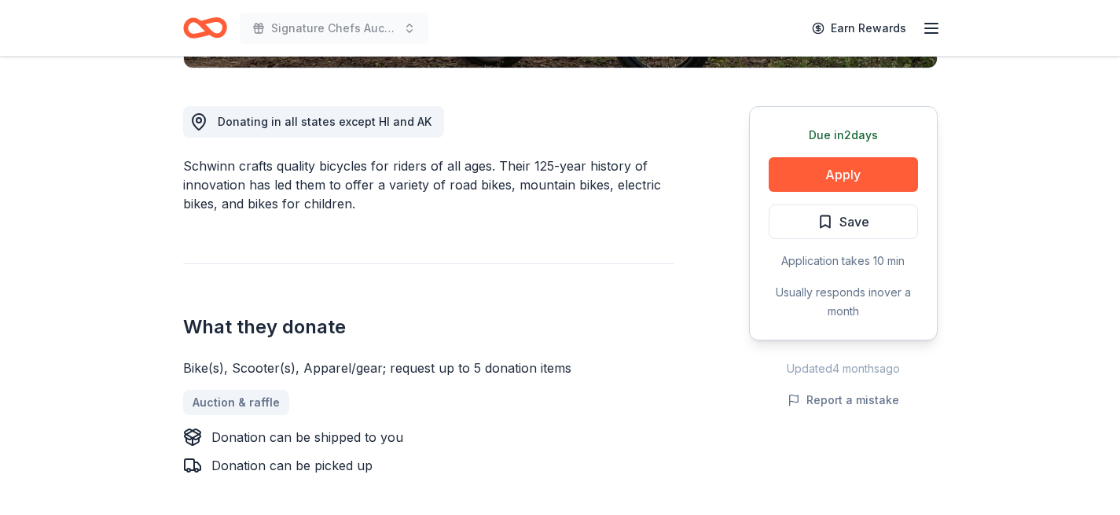
scroll to position [420, 0]
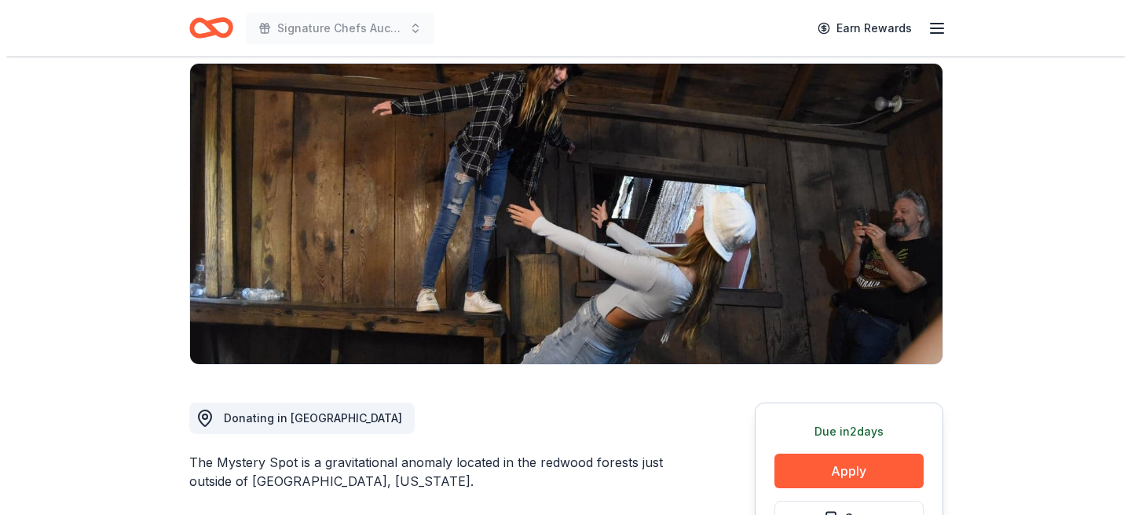
scroll to position [165, 0]
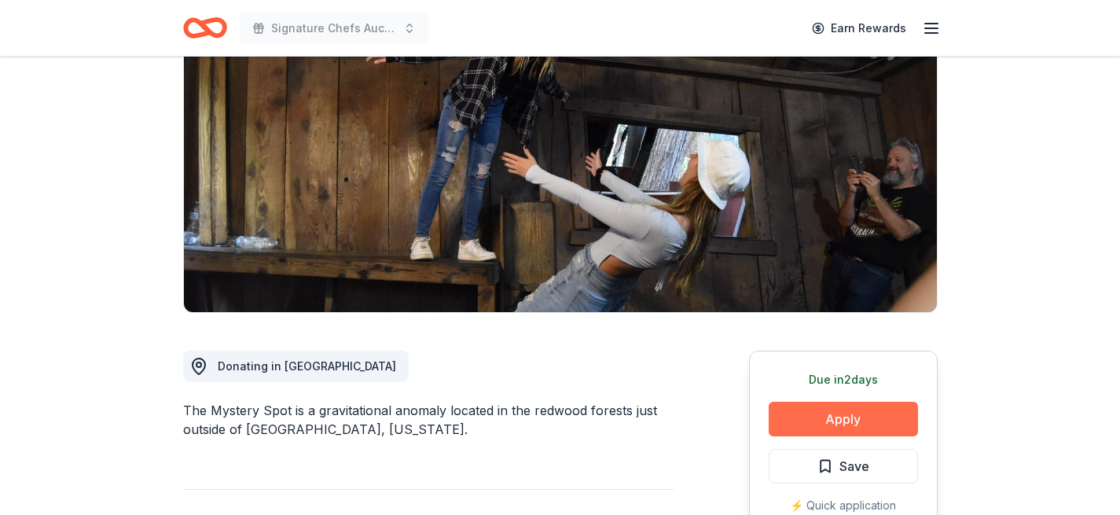
click at [794, 418] on button "Apply" at bounding box center [842, 419] width 149 height 35
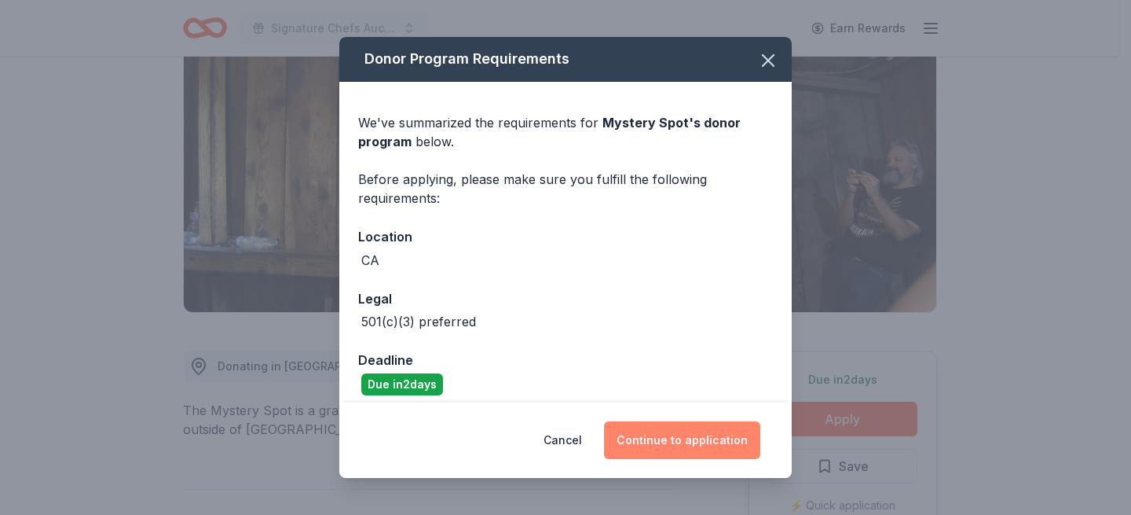
click at [693, 445] on button "Continue to application" at bounding box center [682, 440] width 156 height 38
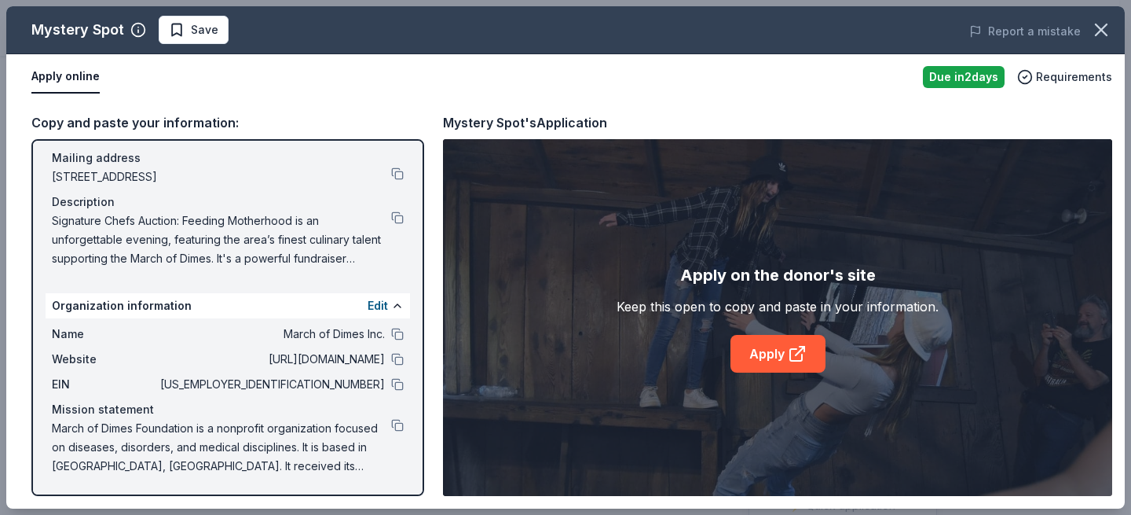
scroll to position [112, 0]
click at [751, 345] on link "Apply" at bounding box center [778, 354] width 95 height 38
click at [504, 104] on div "Copy and paste your information: Event information Edit Name Signature Chefs Au…" at bounding box center [565, 304] width 1119 height 409
click at [768, 353] on link "Apply" at bounding box center [778, 354] width 95 height 38
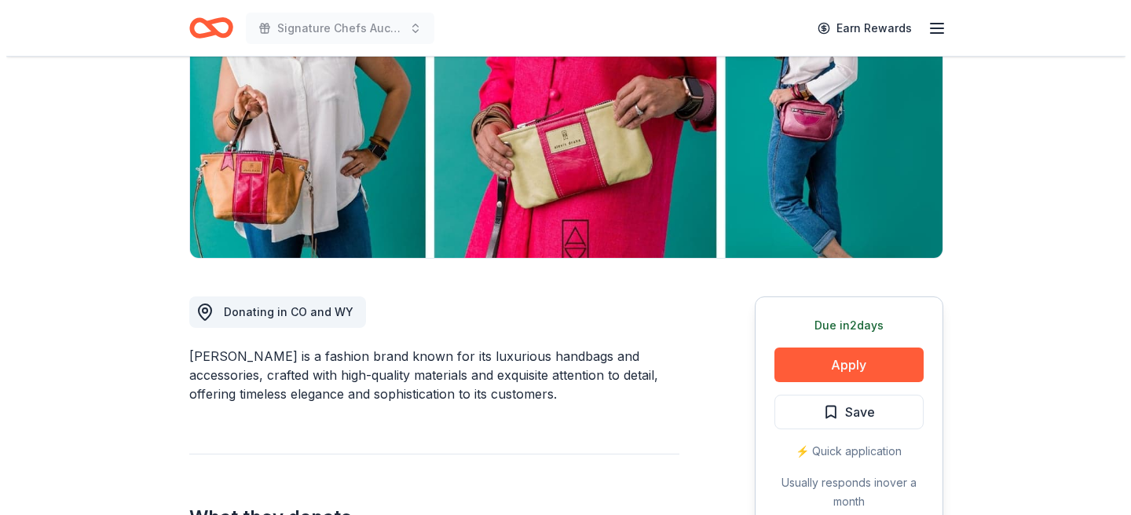
scroll to position [212, 0]
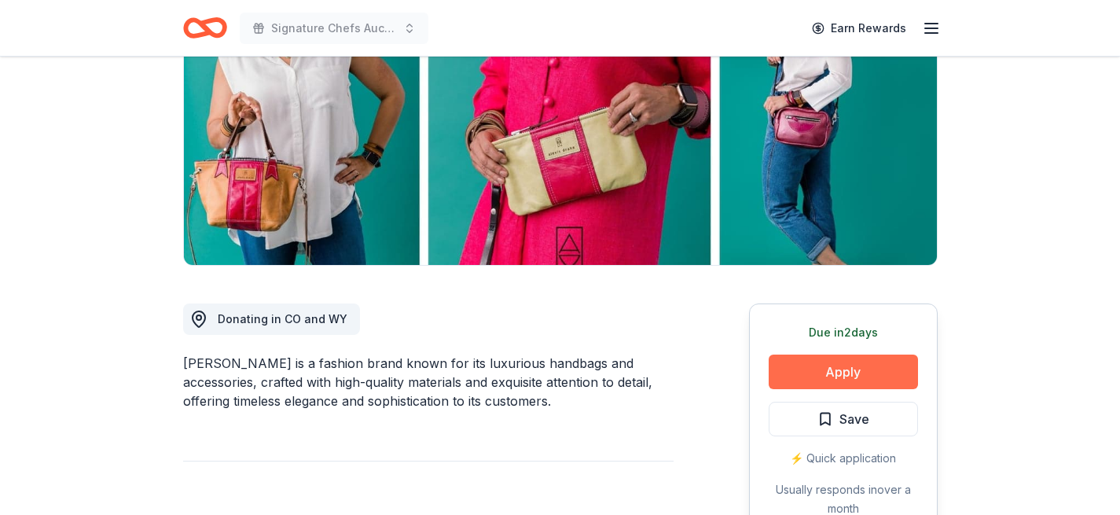
click at [784, 367] on button "Apply" at bounding box center [842, 371] width 149 height 35
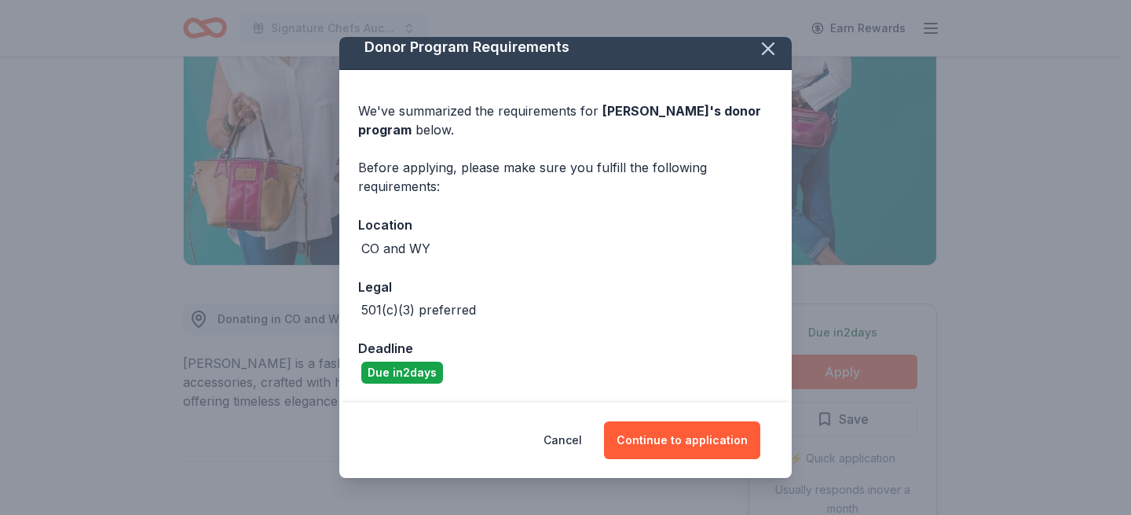
scroll to position [11, 0]
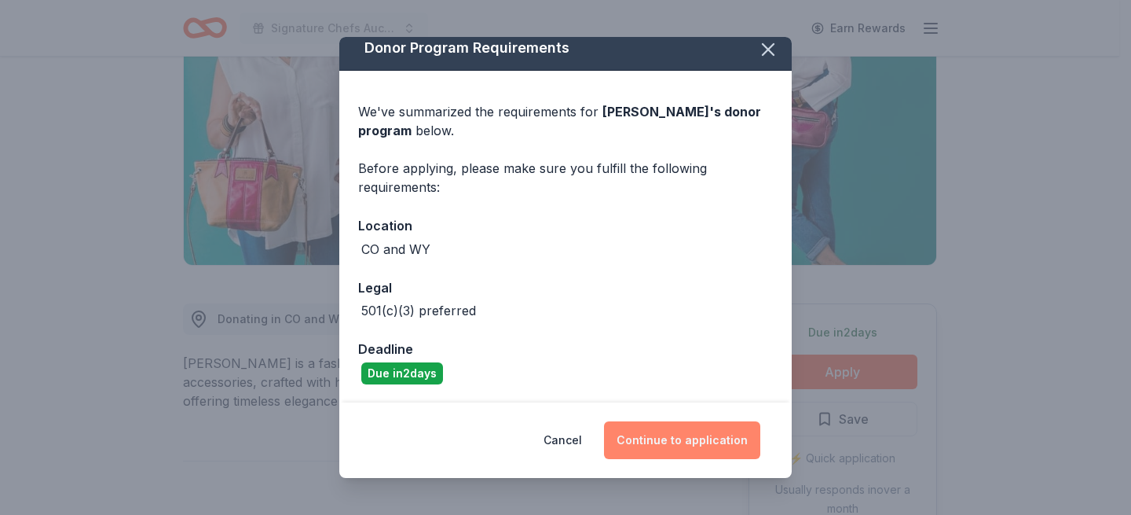
click at [662, 438] on button "Continue to application" at bounding box center [682, 440] width 156 height 38
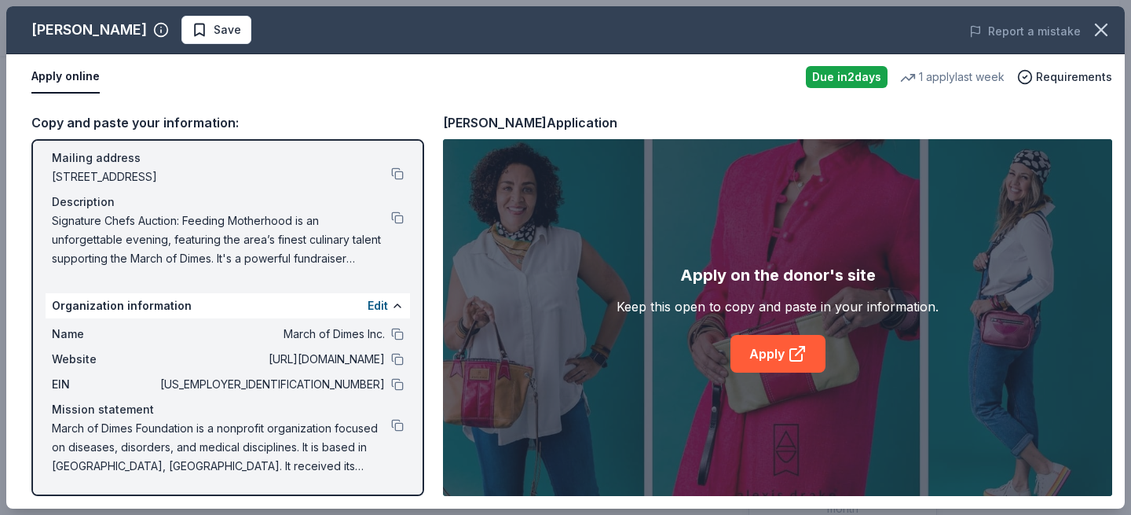
scroll to position [112, 0]
click at [785, 352] on link "Apply" at bounding box center [778, 354] width 95 height 38
